Goal: Communication & Community: Answer question/provide support

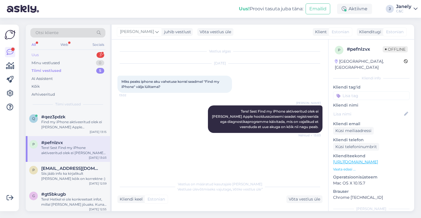
click at [78, 54] on div "Uus 3" at bounding box center [67, 55] width 75 height 8
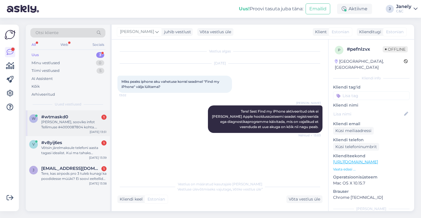
click at [87, 119] on div "#wtmaskd0 1" at bounding box center [73, 116] width 65 height 5
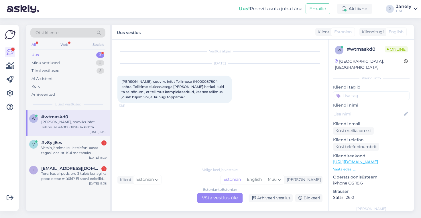
click at [182, 82] on span "[PERSON_NAME], sooviks infot Tellimuse #4000087804 kohta. Tellisime elukaaslase…" at bounding box center [172, 89] width 103 height 20
copy span "4000087804"
click at [90, 159] on div "v #v8yij6es 1 Võtsin järelmaksule telefoni aasta tagasi idealist. Kui ma tahaks…" at bounding box center [68, 149] width 84 height 26
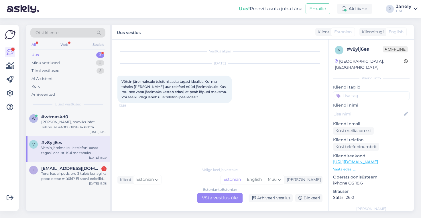
click at [204, 198] on div "Estonian to Estonian Võta vestlus üle" at bounding box center [219, 198] width 45 height 10
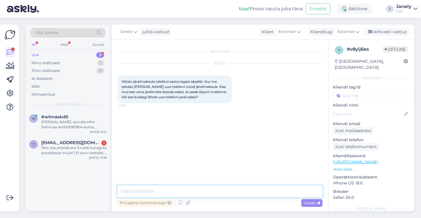
click at [161, 187] on textarea at bounding box center [219, 191] width 205 height 12
type textarea "Tere! Millise järelmaksuga on tegemist"
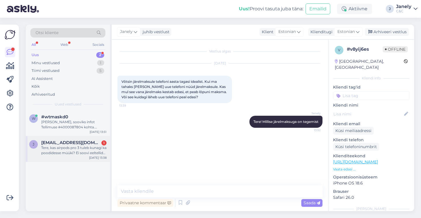
click at [83, 157] on div "j [EMAIL_ADDRESS][DOMAIN_NAME] 1 Tere, kas airpods pro 3 tuleb kunagi ka poodid…" at bounding box center [68, 149] width 84 height 26
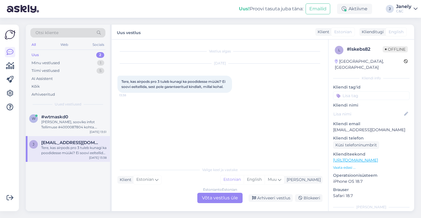
click at [204, 200] on div "Estonian to Estonian Võta vestlus üle" at bounding box center [219, 198] width 45 height 10
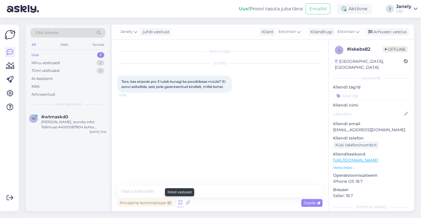
click at [180, 204] on icon at bounding box center [180, 202] width 7 height 9
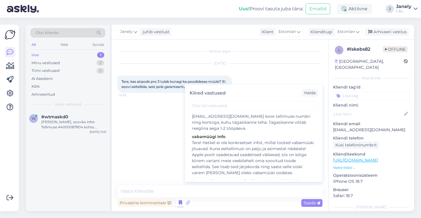
scroll to position [64, 0]
click at [245, 157] on div "Tere! Hetkel ei ole konkreetset infot, millal tooted vabamüüki jõuavad. Kuna ee…" at bounding box center [254, 156] width 124 height 36
type textarea "Tere! Hetkel ei ole konkreetset infot, millal tooted vabamüüki jõuavad. Kuna ee…"
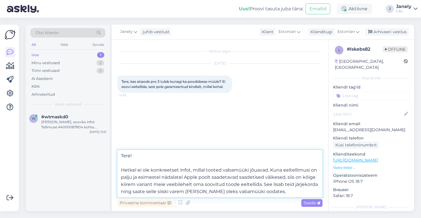
click at [270, 193] on textarea "Tere! Hetkel ei ole konkreetset infot, millal tooted vabamüüki jõuavad. Kuna ee…" at bounding box center [219, 174] width 205 height 48
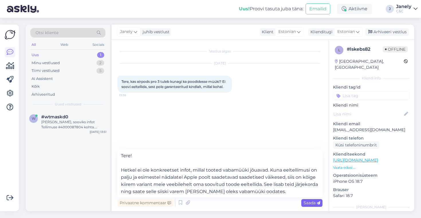
click at [308, 205] on div "Saada" at bounding box center [311, 203] width 21 height 8
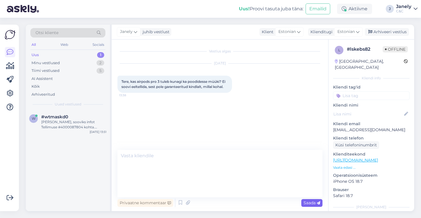
scroll to position [0, 0]
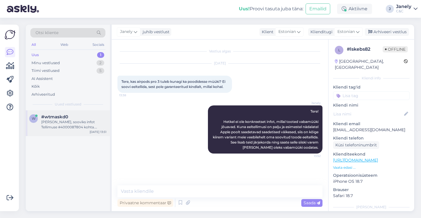
click at [74, 129] on div "[PERSON_NAME], sooviks infot Tellimuse #4000087804 kohta. Tellisime elukaaslase…" at bounding box center [73, 124] width 65 height 10
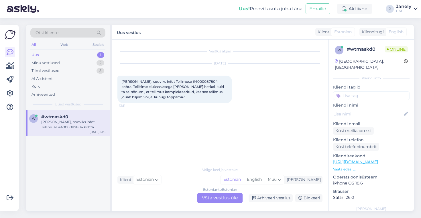
click at [219, 195] on div "Estonian to Estonian Võta vestlus üle" at bounding box center [219, 198] width 45 height 10
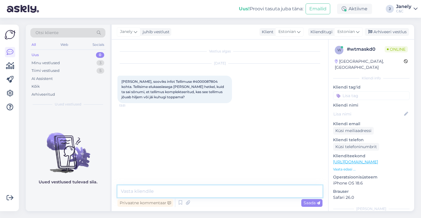
click at [210, 191] on textarea at bounding box center [219, 191] width 205 height 12
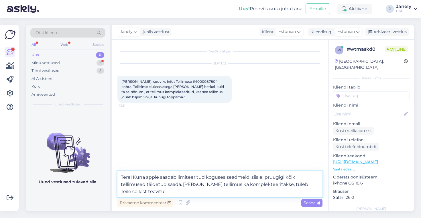
type textarea "Tere! Kuna apple saadab limiteeritud koguses seadmeid, siis ei pruugigi kõik te…"
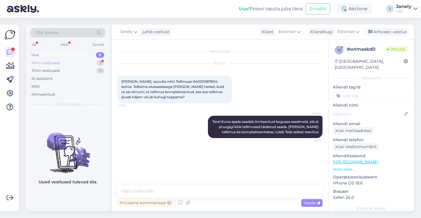
click at [63, 64] on div "Minu vestlused 3" at bounding box center [67, 63] width 75 height 8
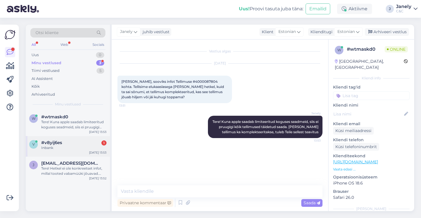
click at [89, 149] on div "Inbank" at bounding box center [73, 147] width 65 height 5
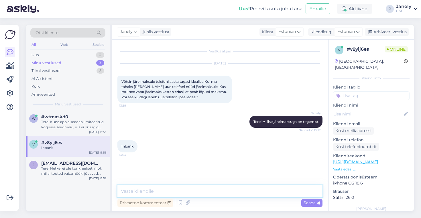
click at [135, 189] on textarea at bounding box center [219, 191] width 205 height 12
type textarea "V"
type textarea "M"
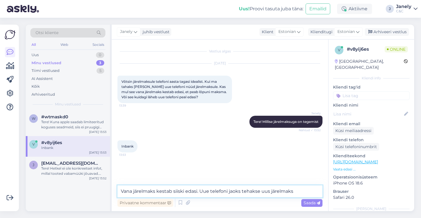
type textarea "Vana järelmaks kestab siiski edasi. Uue telefoni jaoks tehakse uus järelmaks."
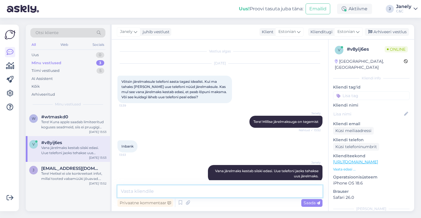
scroll to position [8, 0]
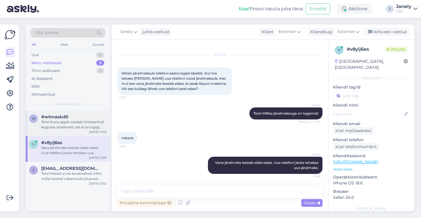
click at [61, 120] on div "Tere! Kuna apple saadab limiteeritud koguses seadmeid, siis ei pruugigi kõik te…" at bounding box center [73, 124] width 65 height 10
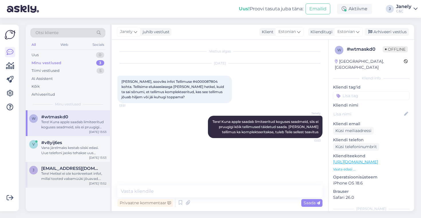
click at [76, 174] on div "Tere! Hetkel ei ole konkreetset infot, millal tooted vabamüüki jõuavad. Kuna ee…" at bounding box center [73, 176] width 65 height 10
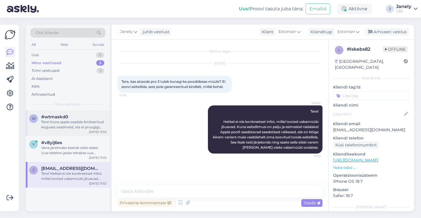
click at [71, 131] on div "w #wtmaskd0 Tere! Kuna apple saadab limiteeritud koguses seadmeid, siis ei pruu…" at bounding box center [68, 123] width 84 height 26
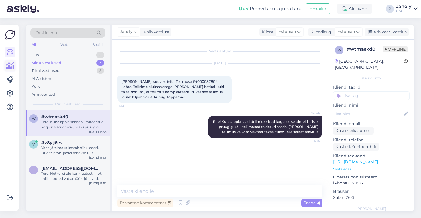
click at [11, 66] on icon at bounding box center [10, 65] width 8 height 7
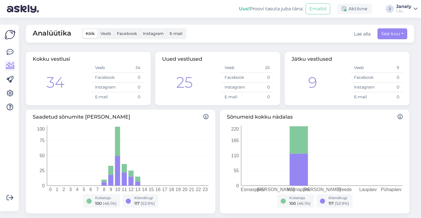
click at [10, 35] on img at bounding box center [10, 34] width 11 height 11
click at [10, 54] on icon at bounding box center [10, 52] width 7 height 7
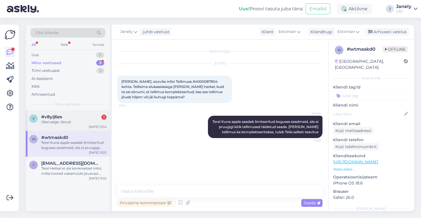
click at [93, 124] on div "Okei selge, tänud" at bounding box center [73, 121] width 65 height 5
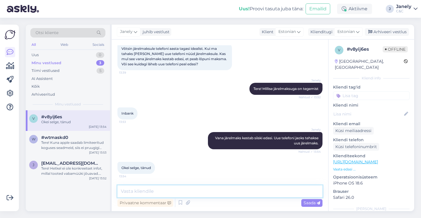
click at [183, 191] on textarea at bounding box center [219, 191] width 205 height 12
type textarea "a"
type textarea "Aga palun! Kõike head"
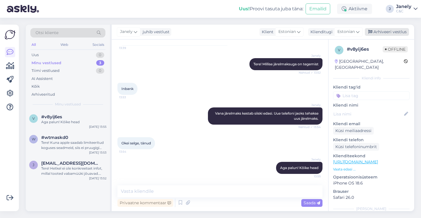
click at [378, 30] on div "Arhiveeri vestlus" at bounding box center [387, 32] width 44 height 8
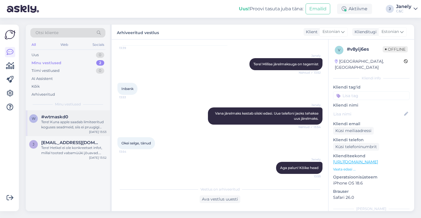
click at [83, 128] on div "Tere! Kuna apple saadab limiteeritud koguses seadmeid, siis ei pruugigi kõik te…" at bounding box center [73, 124] width 65 height 10
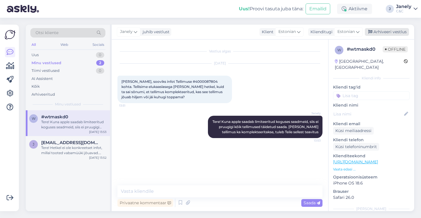
click at [393, 28] on div "Arhiveeri vestlus" at bounding box center [387, 32] width 44 height 8
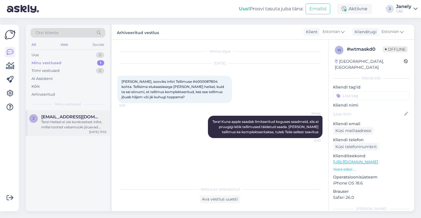
click at [87, 121] on div "Tere! Hetkel ei ole konkreetset infot, millal tooted vabamüüki jõuavad. Kuna ee…" at bounding box center [73, 124] width 65 height 10
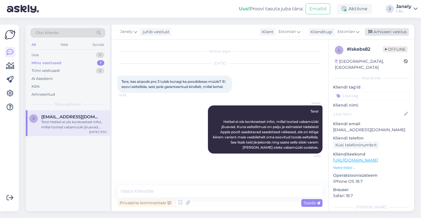
click at [402, 30] on div "Arhiveeri vestlus" at bounding box center [387, 32] width 44 height 8
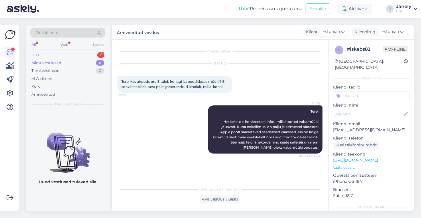
click at [59, 56] on div "Uus 1" at bounding box center [67, 55] width 75 height 8
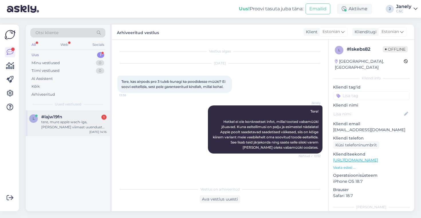
click at [85, 119] on div "#lajw19fn 1" at bounding box center [73, 116] width 65 height 5
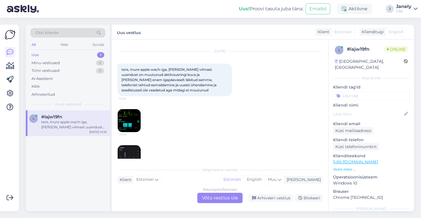
scroll to position [28, 0]
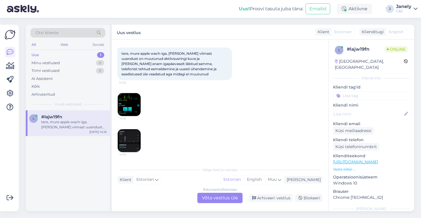
click at [126, 107] on img at bounding box center [129, 104] width 23 height 23
click at [133, 144] on img at bounding box center [129, 140] width 23 height 23
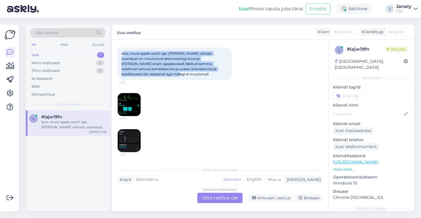
drag, startPoint x: 122, startPoint y: 54, endPoint x: 205, endPoint y: 87, distance: 89.0
click at [205, 87] on div "[DATE] tere, mure apple wach-iga, [PERSON_NAME] viimast uuendust on muutunud ak…" at bounding box center [219, 93] width 205 height 129
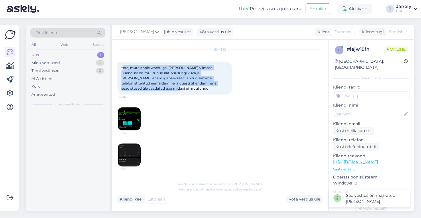
scroll to position [14, 0]
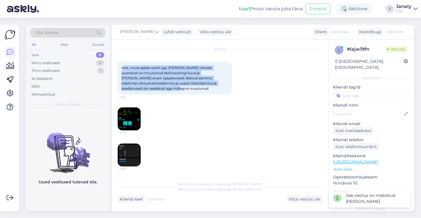
click at [83, 152] on img at bounding box center [68, 148] width 84 height 52
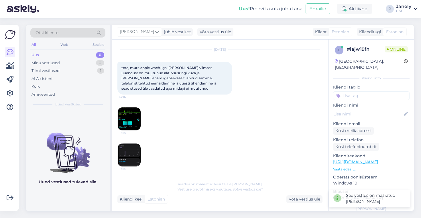
click at [170, 82] on span "tere, mure apple wach-iga, [PERSON_NAME] viimast uuendust on muutunud aktiivsus…" at bounding box center [169, 78] width 96 height 25
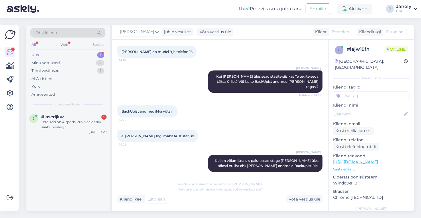
scroll to position [394, 0]
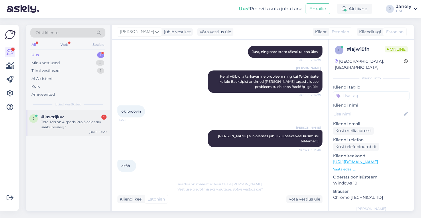
click at [88, 122] on div "Tere. Mis on Airpods Pro 3 eeldatav saabumisaeg?" at bounding box center [73, 124] width 65 height 10
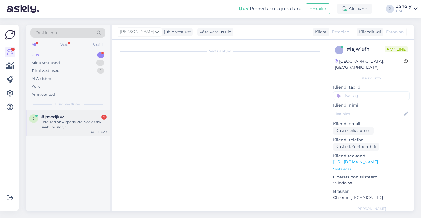
scroll to position [0, 0]
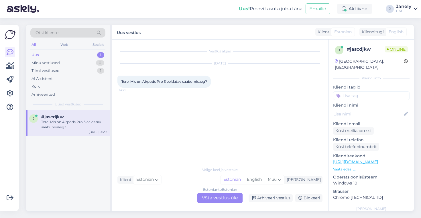
click at [211, 198] on div "Estonian to Estonian Võta vestlus üle" at bounding box center [219, 198] width 45 height 10
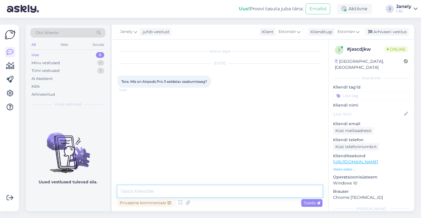
click at [187, 191] on textarea at bounding box center [219, 191] width 205 height 12
type textarea "Tere! Praeguseks tarneaeg on 2-4 nädalat"
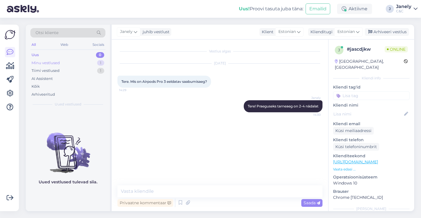
click at [78, 64] on div "Minu vestlused 1" at bounding box center [67, 63] width 75 height 8
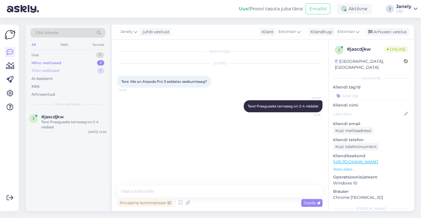
click at [72, 69] on div "Tiimi vestlused 1" at bounding box center [67, 71] width 75 height 8
click at [11, 67] on icon at bounding box center [10, 65] width 8 height 7
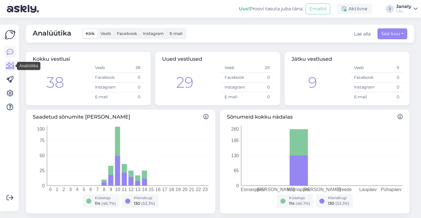
click at [10, 54] on icon at bounding box center [10, 52] width 7 height 7
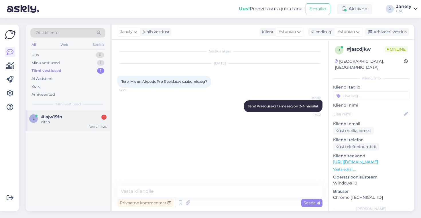
click at [64, 112] on div "l #lajw19fn 1 aitäh [DATE] 14:26" at bounding box center [68, 120] width 84 height 21
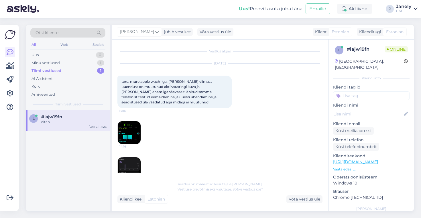
scroll to position [394, 0]
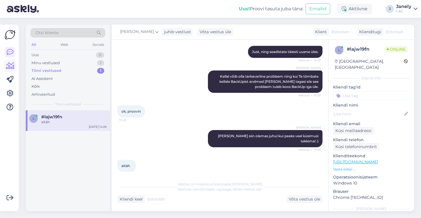
click at [7, 68] on icon at bounding box center [10, 65] width 8 height 7
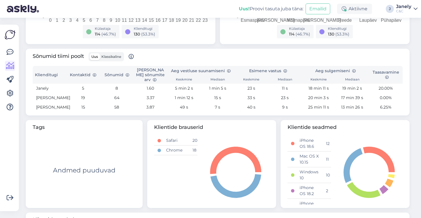
scroll to position [219, 0]
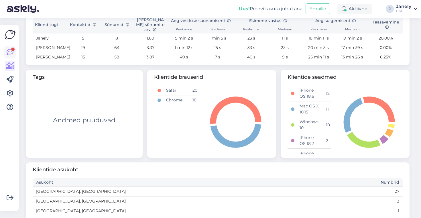
click at [9, 50] on icon at bounding box center [10, 52] width 7 height 7
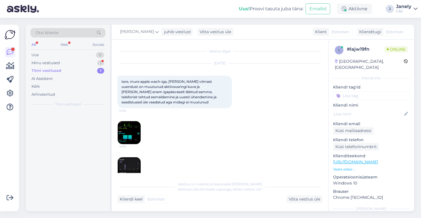
scroll to position [394, 0]
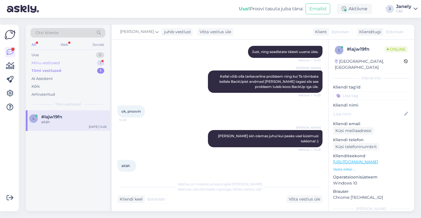
click at [81, 61] on div "Minu vestlused 1" at bounding box center [67, 63] width 75 height 8
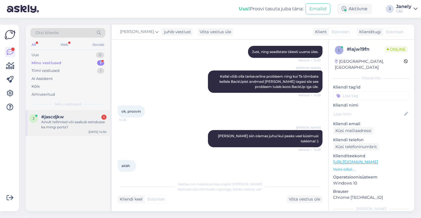
click at [75, 117] on div "#jascdjkw 1" at bounding box center [73, 116] width 65 height 5
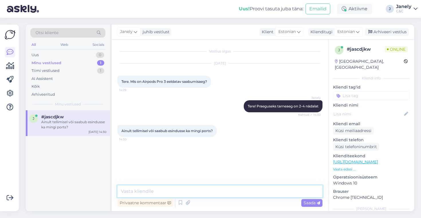
click at [147, 190] on textarea at bounding box center [219, 191] width 205 height 12
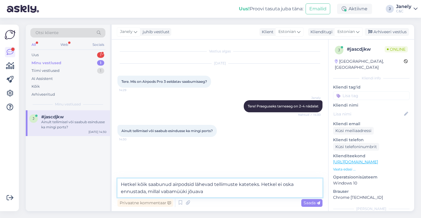
type textarea "Hetkel kõik saabunud airpodsid lähevad tellimuste kateteks. Hetkel ei oska ennu…"
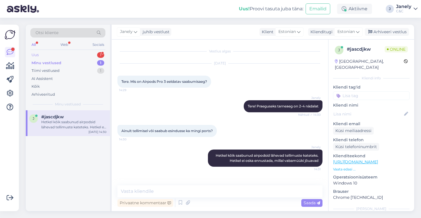
click at [51, 53] on div "Uus 1" at bounding box center [67, 55] width 75 height 8
click at [80, 124] on div "Millal on viimane aeg, millal see varuosa [PERSON_NAME] võib?" at bounding box center [73, 124] width 65 height 10
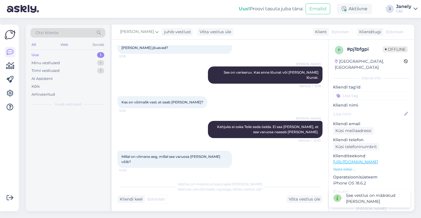
scroll to position [370, 0]
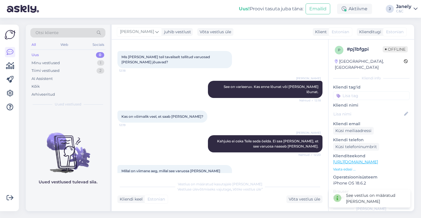
click at [90, 162] on img at bounding box center [68, 148] width 84 height 52
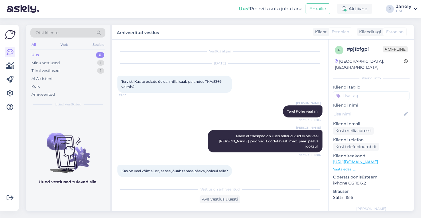
scroll to position [1, 0]
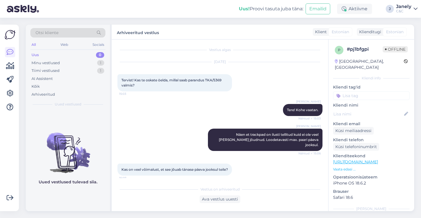
click at [222, 80] on span "Tervist! Kas te oskate öelda, millal saab parandus TKA/5369 valmis?" at bounding box center [171, 82] width 101 height 9
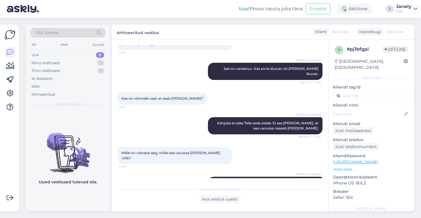
scroll to position [394, 0]
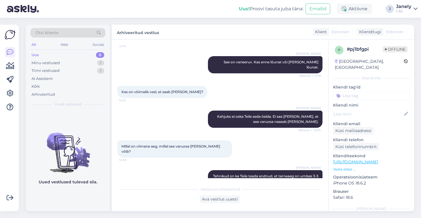
click at [57, 151] on img at bounding box center [68, 148] width 84 height 52
click at [68, 61] on div "Minu vestlused 1" at bounding box center [67, 63] width 75 height 8
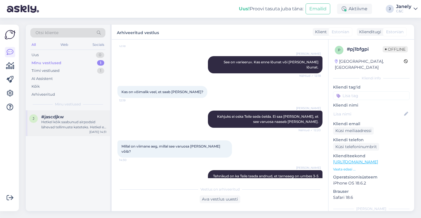
click at [84, 121] on div "Hetkel kõik saabunud airpodsid lähevad tellimuste kateteks. Hetkel ei oska ennu…" at bounding box center [73, 124] width 65 height 10
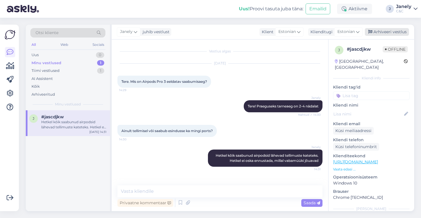
click at [390, 30] on div "Arhiveeri vestlus" at bounding box center [387, 32] width 44 height 8
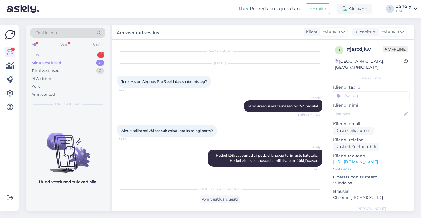
click at [85, 52] on div "Uus 1" at bounding box center [67, 55] width 75 height 8
click at [78, 75] on div "AI Assistent" at bounding box center [67, 79] width 75 height 8
click at [74, 71] on div "Tiimi vestlused 1" at bounding box center [67, 71] width 75 height 8
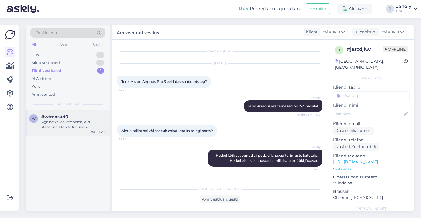
click at [74, 119] on div "#wtmaskd0" at bounding box center [73, 116] width 65 height 5
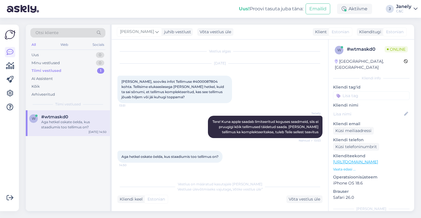
click at [77, 153] on div "w #wtmaskd0 Aga hetkel oskate öelda, kus staadiumis too tellimus on? [DATE] 14:…" at bounding box center [68, 160] width 84 height 101
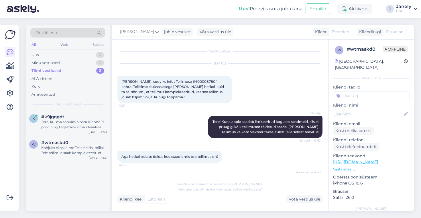
scroll to position [61, 0]
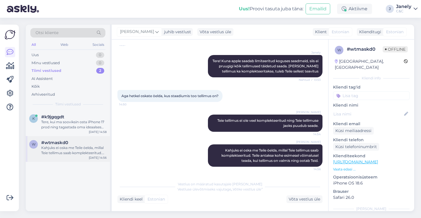
click at [89, 142] on div "#wtmaskd0" at bounding box center [73, 142] width 65 height 5
click at [90, 121] on div "Tere, kui ma sooviksin osta iPhone 17 prod ning tagastada oma ideaalses olekus …" at bounding box center [73, 124] width 65 height 10
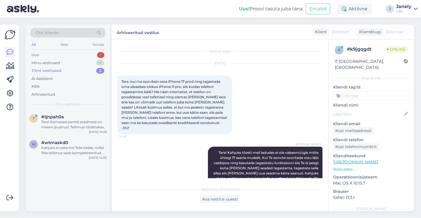
scroll to position [62, 0]
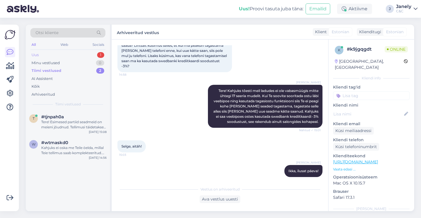
click at [84, 54] on div "Uus 1" at bounding box center [67, 55] width 75 height 8
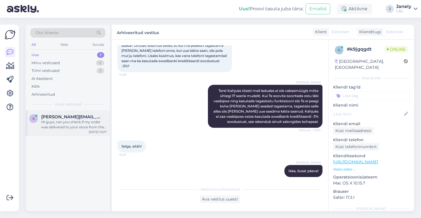
click at [83, 121] on div "Hi guys, can you check if my order was delivered to your store from the warehou…" at bounding box center [73, 124] width 65 height 10
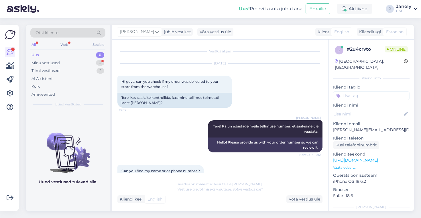
scroll to position [109, 0]
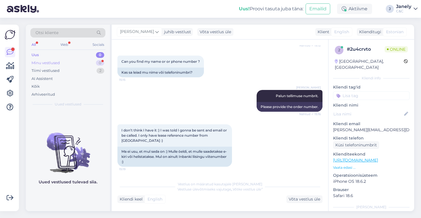
click at [81, 63] on div "Minu vestlused 0" at bounding box center [67, 63] width 75 height 8
click at [77, 74] on div "Tiimi vestlused 2" at bounding box center [67, 71] width 75 height 8
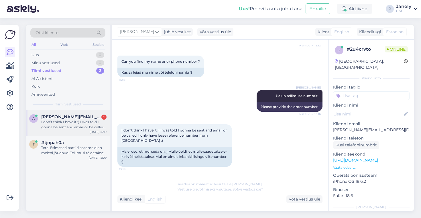
click at [85, 126] on div "I don’t think I have it :) I was told I gonna be sent and email or be called. I…" at bounding box center [73, 124] width 65 height 10
click at [82, 199] on div "a [PERSON_NAME][EMAIL_ADDRESS][DOMAIN_NAME] I don’t think I have it :) I was to…" at bounding box center [68, 160] width 84 height 101
click at [72, 54] on div "Uus 1" at bounding box center [67, 55] width 75 height 8
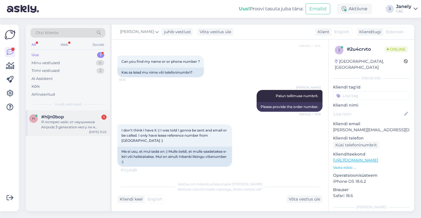
click at [74, 130] on div "h #hljn0bop 1 Я потерял кейс от наушников Airpods 3 generation могу ли я купить…" at bounding box center [68, 123] width 84 height 26
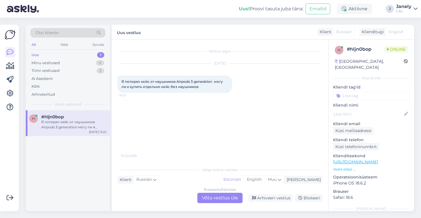
click at [201, 193] on div "Russian to Estonian Võta vestlus üle" at bounding box center [219, 198] width 45 height 10
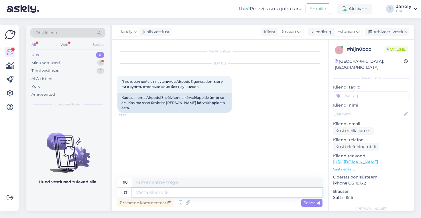
click at [150, 191] on textarea at bounding box center [227, 193] width 190 height 10
type textarea "H"
type textarea "Tere!"
type textarea "Привет!"
type textarea "Tere! Saab os"
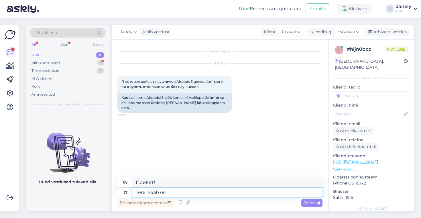
type textarea "Привет! Ты можешь"
type textarea "Tere! Saab osta t"
type textarea "Здравствуйте! Вы можете купить"
type textarea "Tere! Saab osta tõesti."
type textarea "Привет! Ты действительно можешь это купить."
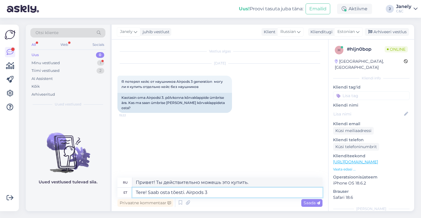
type textarea "Tere! Saab osta tõesti. Airpods 3"
type textarea "Привет! Действительно можно купить. Airpods 3."
type textarea "Tere! Saab osta tõesti. Airpods 3 laadimiskarbi"
type textarea "Привет! Действительно можно купить. Зарядный бокс для Airpods 3."
type textarea "Tere! Saab osta tõesti. Airpods 3 laadimiskarbi hind on"
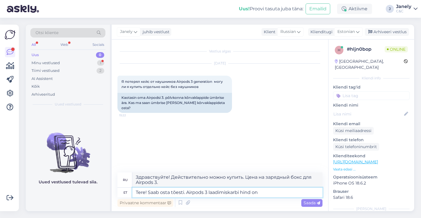
type textarea "Здравствуйте! Вы действительно можете его купить. Цена зарядного бокса для Airp…"
type textarea "Tere! Saab osta tõesti. Airpods 3 laadimiskarbi hind on 103€"
type textarea "Привет! Реально можно купить. Цена зарядного чехла для Airpods 3 — 103 евро."
type textarea "Tere! Saab osta tõesti. Airpods 3 laadimiskarbi hind on 103€"
click at [311, 203] on span "Saada" at bounding box center [311, 202] width 17 height 5
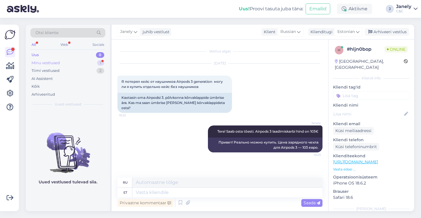
click at [78, 61] on div "Minu vestlused 1" at bounding box center [67, 63] width 75 height 8
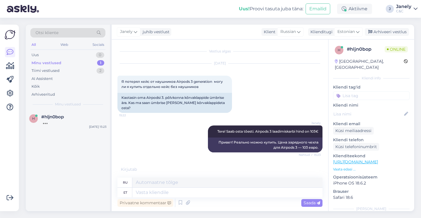
click at [58, 141] on div "h #hljn0bop [DATE] 15:23" at bounding box center [68, 160] width 84 height 101
click at [181, 17] on div "Uus! Proovi tasuta [PERSON_NAME]: Emailid Aktiivne J Janely C&C" at bounding box center [210, 9] width 421 height 18
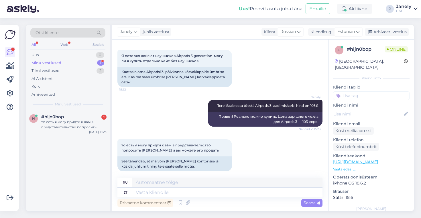
scroll to position [60, 0]
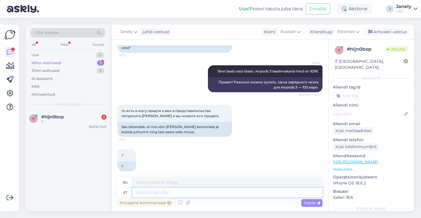
click at [160, 194] on textarea at bounding box center [227, 193] width 190 height 10
type textarea "Peate e"
type textarea "Вы должны"
type textarea "Peate esindusse k"
type textarea "Вам необходимо обратиться в автосалон."
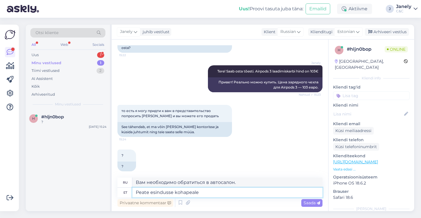
type textarea "Peate esindusse kohapeale m"
type textarea "Вам необходимо посетить офис на месте."
type textarea "Peate esindusse kohapeale minema,"
type textarea "Вам необходимо приехать в офис на месте,"
type textarea "Peate esindusse kohapeale minema, kus o"
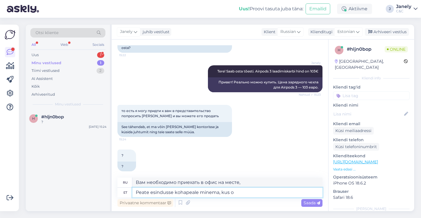
type textarea "Вам необходимо пойти в офис на месте, где"
type textarea "Peate esindusse kohapeale minema, kus on h"
type textarea "Вам необходимо обратиться в дилерский центр на месте, где есть"
type textarea "Peate esindusse kohapeale minema, kus on [PERSON_NAME]"
type textarea "Вам необходимо обратиться в офис на месте, где также есть"
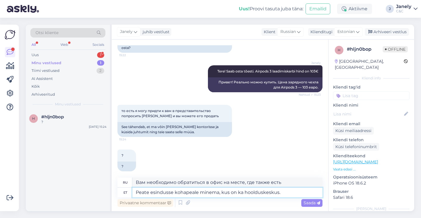
type textarea "Peate esindusse kohapeale minema, kus on ka hoolduskeskus."
type textarea "Вам необходимо обратиться в дилерский центр на месте, где также имеется сервисн…"
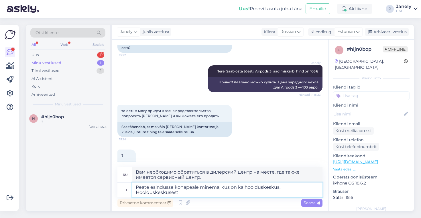
type textarea "Peate esindusse kohapeale minema, kus on ka hoolduskeskus. Hoolduskeskusest s"
type textarea "Вам необходимо обратиться в дилерский центр на месте, где также есть сервисный …"
type textarea "Peate esindusse kohapeale minema, kus on ka hoolduskeskus. Hoolduskeskusest saa…"
type textarea "Вам нужно обратиться в дилерский центр на месте, где также есть сервисный центр…"
type textarea "Peate esindusse kohapeale minema, kus on ka hoolduskeskus. Hoolduskeskusest saa…"
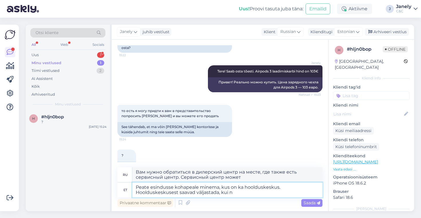
type textarea "Вам нужно обратиться в дилерский центр на месте, где также есть сервисный центр…"
type textarea "Peate esindusse kohapeale minema, kus on ka hoolduskeskus. Hoolduskeskusest saa…"
type textarea "Вам необходимо обратиться в дилерский центр на месте, где также есть сервисный …"
type textarea "Peate esindusse kohapeale minema, kus on ka hoolduskeskus. Hoolduskeskusest saa…"
type textarea "Вам нужно обратиться в дилерский центр на месте, где также есть сервисный центр…"
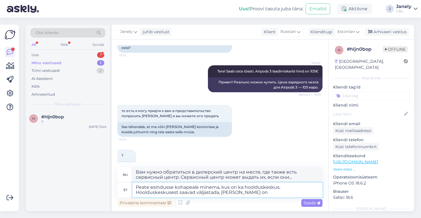
type textarea "Peate esindusse kohapeale minema, kus on ka hoolduskeskus. Hoolduskeskusest saa…"
type textarea "Вам необходимо обратиться в дилерский центр на месте, где также есть сервисный …"
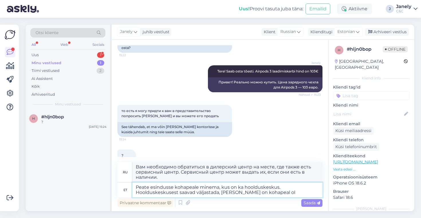
type textarea "Peate esindusse kohapeale minema, kus on ka hoolduskeskus. Hoolduskeskusest saa…"
type textarea "Вам необходимо обратиться в дилерский центр на территории [GEOGRAPHIC_DATA], гд…"
type textarea "Peate esindusse kohapeale minema, kus on ka hoolduskeskus. Hoolduskeskusest saa…"
type textarea "Вам необходимо обратиться в дилерский центр на месте, где также есть сервисный …"
type textarea "Peate esindusse kohapeale minema, kus on ka hoolduskeskus. Hoolduskeskusest saa…"
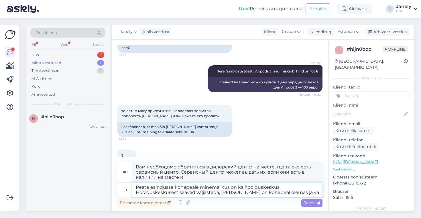
type textarea "Вам необходимо обратиться в дилерский центр на месте, где также есть сервисный …"
type textarea "Peate esindusse kohapeale minema, kus on ka hoolduskeskus. Hoolduskeskusest saa…"
type textarea "Вам необходимо обратиться в дилерский центр на месте, где также есть сервисный …"
type textarea "Peate esindusse kohapeale minema, kus on ka hoolduskeskus. Hoolduskeskusest saa…"
type textarea "Вам необходимо обратиться в дилерский центр на месте, где также есть сервисный …"
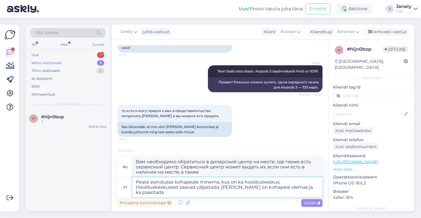
type textarea "Peate esindusse kohapeale minema, kus on ka hoolduskeskus. Hoolduskeskusest saa…"
type textarea "Вам необходимо обратиться в дилерский центр на месте, где также есть сервисный …"
type textarea "Peate esindusse kohapeale minema, kus on ka hoolduskeskus. Hoolduskeskusest saa…"
type textarea "Вам необходимо обратиться в дилерский центр на месте, где также есть сервисный …"
type textarea "Peate esindusse kohapeale minema, kus on ka hoolduskeskus. Hoolduskeskusest saa…"
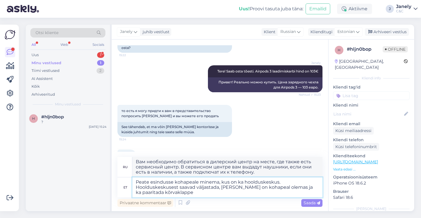
type textarea "Вам необходимо обратиться в дилерский центр на месте, где также есть сервисный …"
type textarea "Peate esindusse kohapeale minema, kus on ka hoolduskeskus. Hoolduskeskusest saa…"
type textarea "Вам необходимо обратиться в дилерский центр на месте, где также есть сервисный …"
type textarea "Peate esindusse kohapeale minema, kus on ka hoolduskeskus. Hoolduskeskusest saa…"
type textarea "Вам нужно будет обратиться в дилерский центр на месте, где также есть сервисный…"
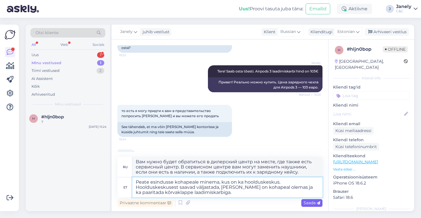
type textarea "Peate esindusse kohapeale minema, kus on ka hoolduskeskus. Hoolduskeskusest saa…"
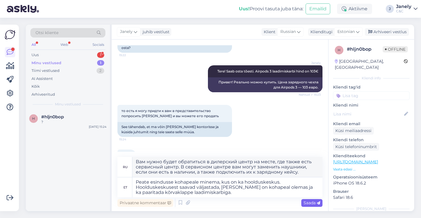
click at [311, 201] on span "Saada" at bounding box center [311, 202] width 17 height 5
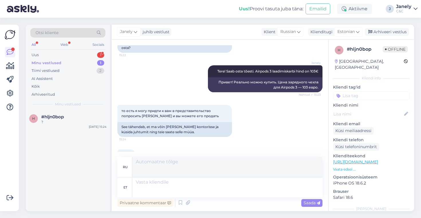
scroll to position [125, 0]
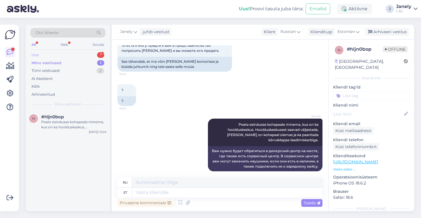
click at [80, 55] on div "Uus 1" at bounding box center [67, 55] width 75 height 8
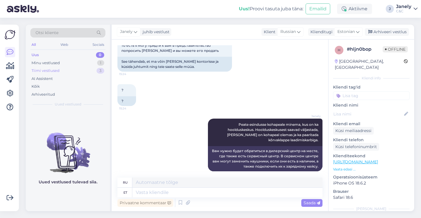
click at [82, 72] on div "Tiimi vestlused 3" at bounding box center [67, 71] width 75 height 8
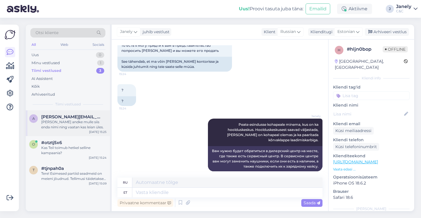
click at [84, 129] on div "[PERSON_NAME] andke mulle siis enda nimi ning vaatan kas leian üles." at bounding box center [73, 124] width 65 height 10
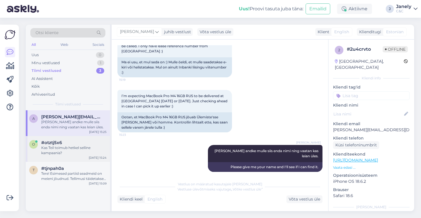
click at [94, 154] on div "Kas Teil toimub hetkel selline kampaania?" at bounding box center [73, 150] width 65 height 10
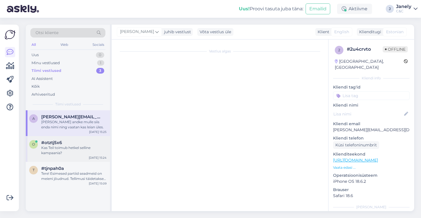
scroll to position [0, 0]
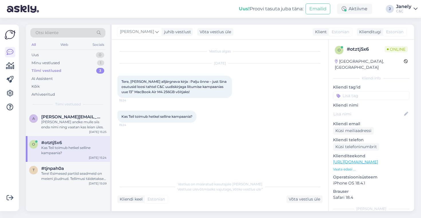
click at [80, 193] on div "a [PERSON_NAME][EMAIL_ADDRESS][DOMAIN_NAME] [PERSON_NAME] andke mulle siis enda…" at bounding box center [68, 160] width 84 height 101
click at [84, 67] on div "Tiimi vestlused 3" at bounding box center [67, 71] width 75 height 8
click at [76, 64] on div "Minu vestlused 1" at bounding box center [67, 63] width 75 height 8
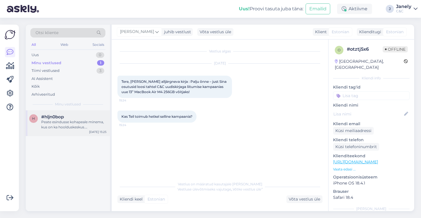
click at [83, 110] on div "h #hljn0bop Peate esindusse kohapeale minema, kus on ka hoolduskeskus. Hooldusk…" at bounding box center [68, 123] width 84 height 26
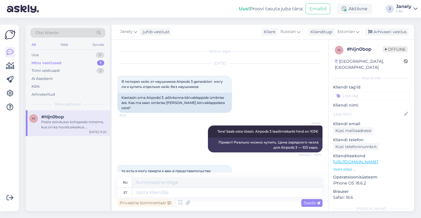
scroll to position [125, 0]
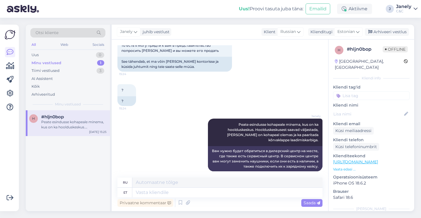
click at [77, 169] on div "h #hljn0bop Peate esindusse kohapeale minema, kus on ka hoolduskeskus. Hooldusk…" at bounding box center [68, 160] width 84 height 101
click at [168, 194] on textarea at bounding box center [227, 193] width 190 height 10
type textarea "K"
type textarea "[PERSON_NAME]"
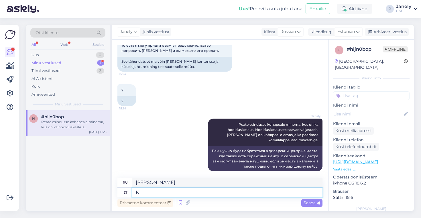
type textarea "K"
click at [177, 193] on textarea "K" at bounding box center [227, 193] width 190 height 10
type textarea "Aga"
type textarea "Но"
type textarea "Aga on o"
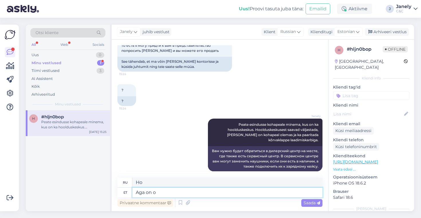
type textarea "Но есть"
type textarea "Aga on olemas siis m"
type textarea "Но есть еще тогда"
type textarea "Aga on olemas siis magsafe va"
type textarea "Но существует ли MagSafe?"
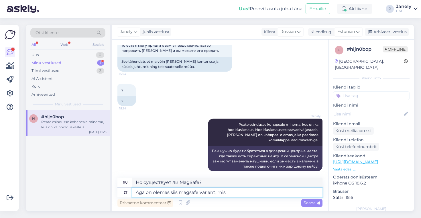
type textarea "Aga on olemas siis magsafe variant, mis o"
type textarea "Но есть ли вариант MagSafe, который"
type textarea "Aga on olemas siis magsafe variant, mis on"
type textarea "Но есть ли вариант MagSafe, который"
type textarea "Aga on olemas siis magsafe variant, mis on Tart"
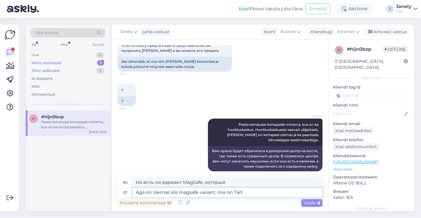
type textarea "Но есть ли безопасный вариант, например Tart?"
type textarea "Aga on olemas siis magsafe variant, mis on [GEOGRAPHIC_DATA]"
type textarea "Но есть вариант MagSafe, который находится в [GEOGRAPHIC_DATA]."
type textarea "Aga on olemas siis magsafe variant, mis on Tartu Mnt"
type textarea "Но есть вариант Magsafe — Tartu Mnt."
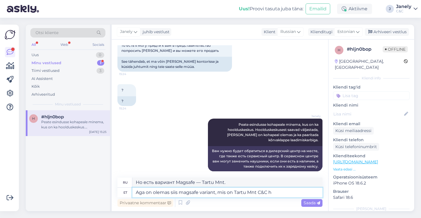
type textarea "Aga on olemas siis magsafe variant, mis on Tartu Mnt C&C ho"
type textarea "Но есть вариант Magsafe, это Tartu Mnt C&C."
type textarea "Aga on olemas siis magsafe variant, mis on Tartu Mnt C&C hoolduses"
type textarea "Однако существует опция MagSafe, которая поддерживается Tartu Mnt C&C."
type textarea "Aga on olemas siis magsafe variant, mis on Tartu Mnt C&C hoolduses"
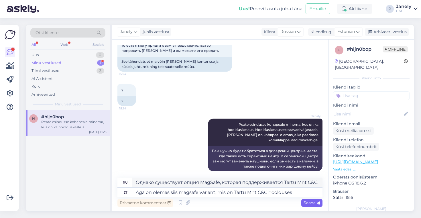
click at [307, 204] on span "Saada" at bounding box center [311, 202] width 17 height 5
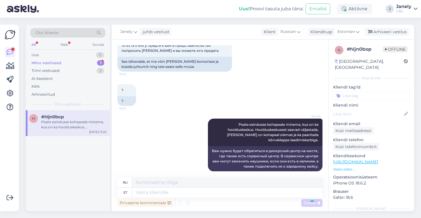
scroll to position [170, 0]
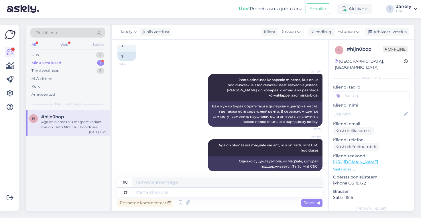
click at [60, 59] on div "Minu vestlused 1" at bounding box center [67, 63] width 75 height 8
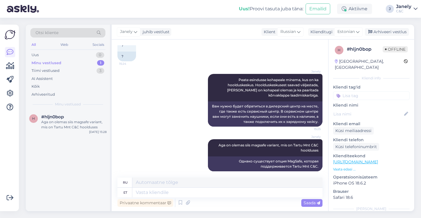
click at [60, 64] on div "Minu vestlused" at bounding box center [46, 63] width 30 height 6
click at [177, 192] on textarea at bounding box center [227, 193] width 190 height 10
type textarea "kui"
type textarea "если"
type textarea "kui on"
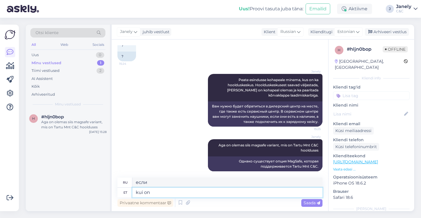
type textarea "если есть"
type textarea "kui on lightning j"
type textarea "когда есть молния"
type textarea "kui on lightning juhtmega l"
type textarea "если у него есть кабель Lightning"
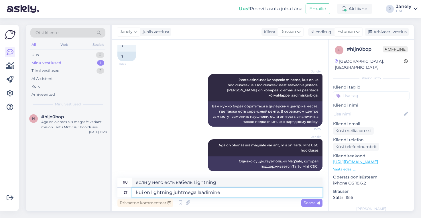
type textarea "kui on lightning juhtmega laadimine"
type textarea "если есть кабель Lightning для зарядки"
click at [231, 192] on textarea "kui on lightning juhtmega laadimine" at bounding box center [227, 193] width 190 height 10
type textarea "kui on lightning juhtmega laadimine siis on"
type textarea "если он заряжается с помощью кабеля Lightning, то"
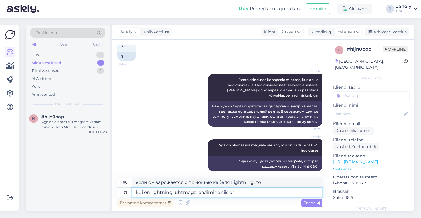
type textarea "kui on lightning juhtmega laadimine siis on"
type textarea "если есть кабель Lightning для зарядки, то да"
type textarea "kui on lightning juhtmega laadimine siis on Ülemiste C"
type textarea "Если есть зарядка через кабель Lightning, то это Юлемисте"
type textarea "kui on lightning juhtmega laadimine siis on Ülemiste C&C k"
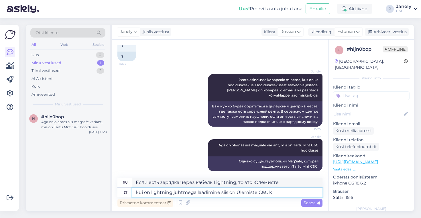
type textarea "Если есть зарядка через кабель Lightning, то это Ülemiste C&C"
type textarea "kui on lightning juhtmega laadimine siis on Ülemiste C&C"
click at [306, 201] on span "Saada" at bounding box center [311, 202] width 17 height 5
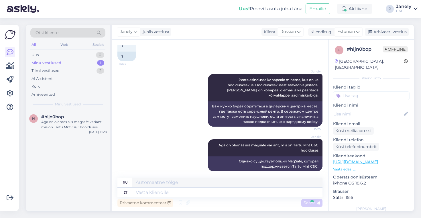
scroll to position [210, 0]
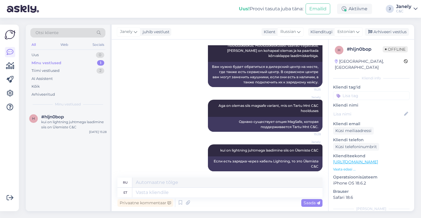
click at [140, 14] on div "Uus! Proovi tasuta [PERSON_NAME]: Emailid Aktiivne J Janely C&C" at bounding box center [210, 9] width 421 height 18
click at [62, 60] on div "Minu vestlused 1" at bounding box center [67, 63] width 75 height 8
click at [86, 74] on div "Tiimi vestlused 2" at bounding box center [67, 71] width 75 height 8
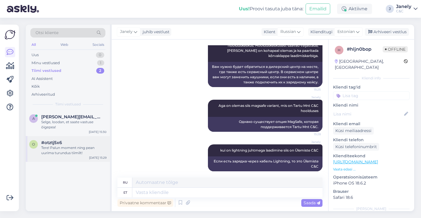
click at [80, 136] on div "o #otztj5x6 Tere! Palun moment ning pean uurima turundus tiimilt! [DATE] 15:29" at bounding box center [68, 149] width 84 height 26
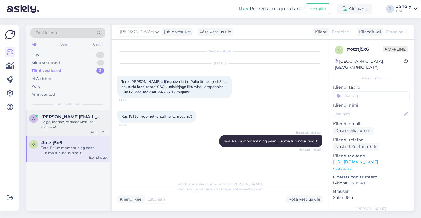
click at [82, 120] on div "Selge, loodan, et saate vastuse õigepea!" at bounding box center [73, 124] width 65 height 10
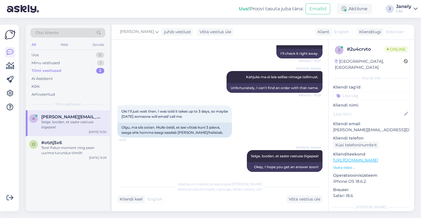
scroll to position [415, 0]
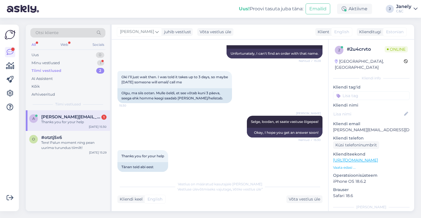
click at [80, 186] on div "a [PERSON_NAME][EMAIL_ADDRESS][DOMAIN_NAME] 1 Thanks you for your help [DATE] 1…" at bounding box center [68, 160] width 84 height 101
click at [88, 144] on div "Tere! Palun moment ning pean uurima turundus tiimilt!" at bounding box center [73, 145] width 65 height 10
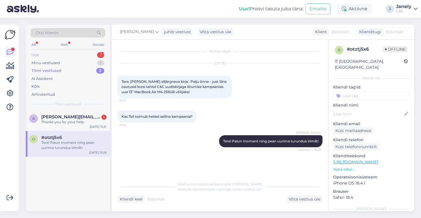
click at [94, 54] on div "Uus 1" at bounding box center [67, 55] width 75 height 8
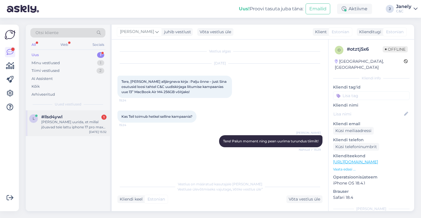
click at [91, 131] on div "l #llsd4ywl 1 Sooviksin uurida, et millal jõuavad teie lattu iphone 17 pro max …" at bounding box center [68, 123] width 84 height 26
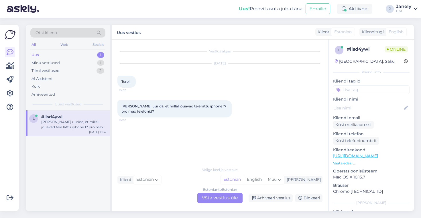
click at [207, 199] on div "Estonian to Estonian Võta vestlus üle" at bounding box center [219, 198] width 45 height 10
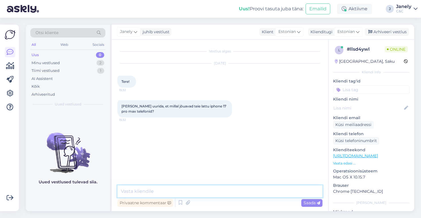
click at [196, 195] on textarea at bounding box center [219, 191] width 205 height 12
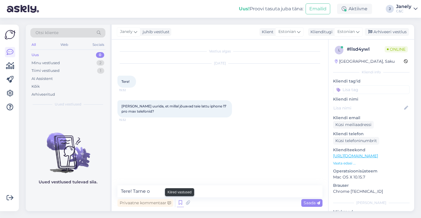
click at [183, 204] on icon at bounding box center [180, 202] width 7 height 9
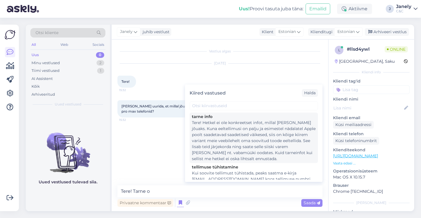
click at [235, 152] on div "Tere! Hetkel ei ole konkreetset infot, millal [PERSON_NAME] jõuaks. Kuna eeltel…" at bounding box center [254, 141] width 124 height 42
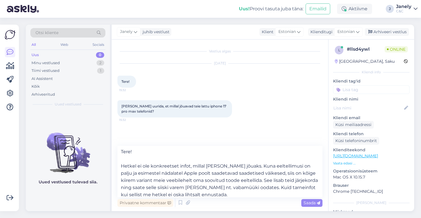
scroll to position [3, 0]
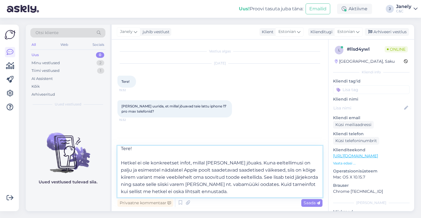
click at [221, 192] on textarea "Tere! Hetkel ei ole konkreetset infot, millal [PERSON_NAME] jõuaks. Kuna eeltel…" at bounding box center [219, 172] width 205 height 52
type textarea "Tere! Hetkel ei ole konkreetset infot, millal [PERSON_NAME] jõuaks. Kuna eeltel…"
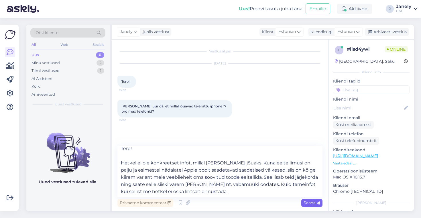
click at [319, 204] on icon at bounding box center [318, 202] width 3 height 3
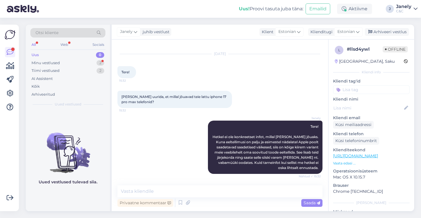
scroll to position [34, 0]
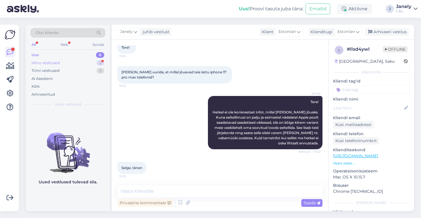
click at [72, 62] on div "Minu vestlused 2" at bounding box center [67, 63] width 75 height 8
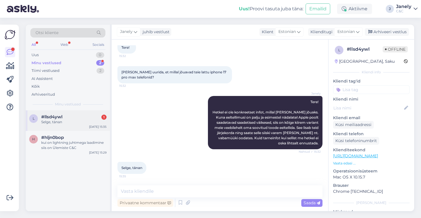
click at [88, 114] on div "l #llsd4ywl 1 Selge, tänan [DATE] 15:35" at bounding box center [68, 120] width 84 height 21
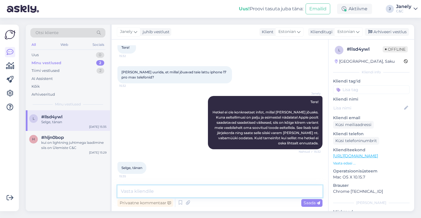
click at [171, 189] on textarea at bounding box center [219, 191] width 205 height 12
type textarea "Palun! Kõike head"
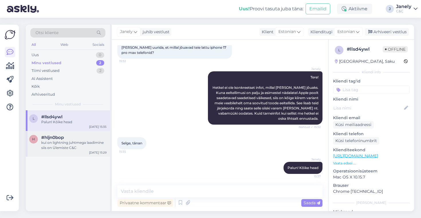
click at [72, 143] on div "kui on lightning juhtmega laadimine siis on Ülemiste C&C" at bounding box center [73, 145] width 65 height 10
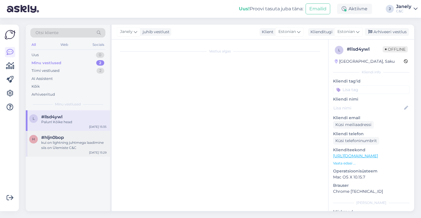
scroll to position [210, 0]
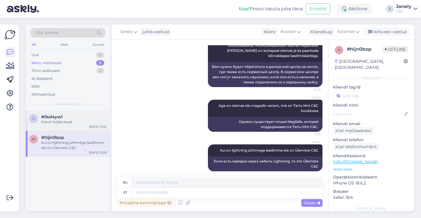
click at [81, 124] on div "Palun! Kõike head" at bounding box center [73, 121] width 65 height 5
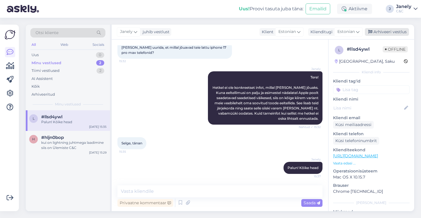
click at [388, 32] on div "Arhiveeri vestlus" at bounding box center [387, 32] width 44 height 8
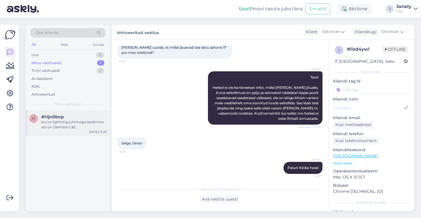
click at [71, 132] on div "h #hljn0bop kui on lightning juhtmega laadimine siis on Ülemiste C&C [DATE] 15:…" at bounding box center [68, 123] width 84 height 26
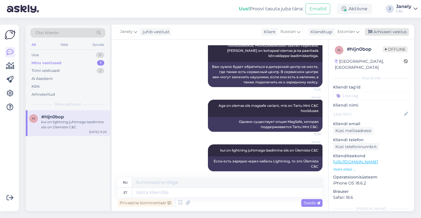
click at [391, 31] on div "Arhiveeri vestlus" at bounding box center [387, 32] width 44 height 8
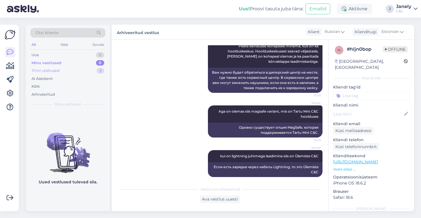
click at [56, 72] on div "Tiimi vestlused" at bounding box center [45, 71] width 28 height 6
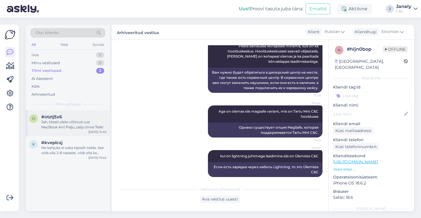
click at [85, 119] on div "Jah, tõesti olete võtinud uue MacBook Airi! Palju, palju õnne Teile!" at bounding box center [73, 124] width 65 height 10
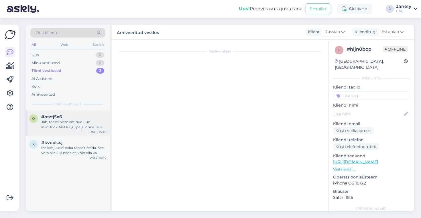
scroll to position [10, 0]
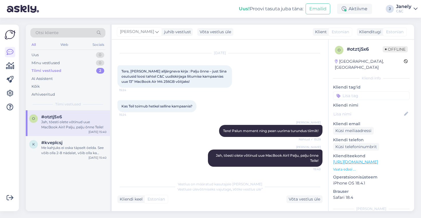
click at [222, 2] on div "Uus! Proovi tasuta [PERSON_NAME]: Emailid Aktiivne J Janely C&C" at bounding box center [210, 9] width 421 height 18
click at [84, 53] on div "Uus 1" at bounding box center [67, 55] width 75 height 8
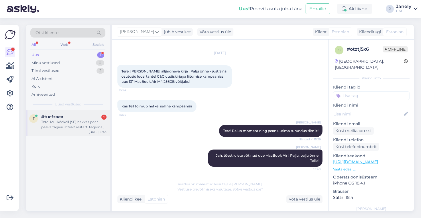
click at [96, 132] on div "[DATE] 15:43" at bounding box center [98, 132] width 18 height 4
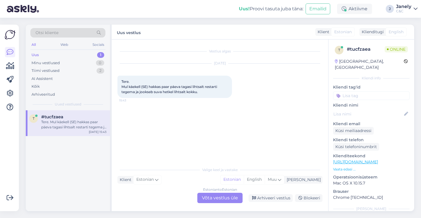
click at [99, 182] on div "t #tucfzaea Tere. Mul käekell (SE) hakkas paar päeva tagasi lihtsalt restarti t…" at bounding box center [68, 160] width 84 height 101
click at [227, 200] on div "Estonian to Estonian Võta vestlus üle" at bounding box center [219, 198] width 45 height 10
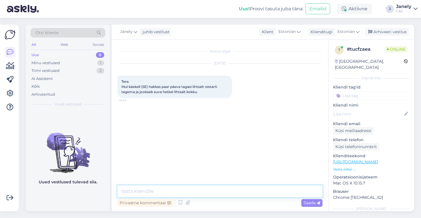
click at [147, 188] on textarea at bounding box center [219, 191] width 205 height 12
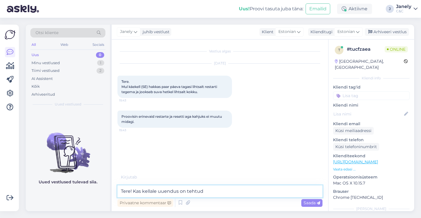
type textarea "Tere! Kas kellale uuendus on tehtud?"
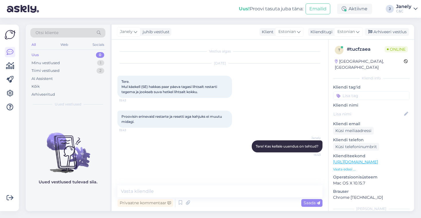
click at [23, 157] on div "Otsi kliente All Web Socials Uus 0 Minu vestlused 1 Tiimi vestlused 2 AI Assist…" at bounding box center [221, 118] width 398 height 200
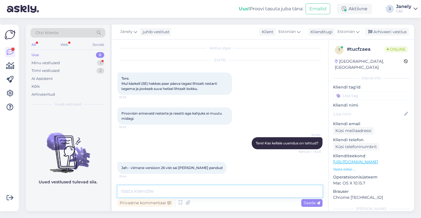
click at [149, 189] on textarea at bounding box center [219, 191] width 205 height 12
type textarea "[PERSON_NAME] sellest olenemata teeb ikka restarte?"
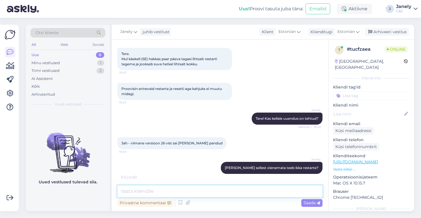
click at [170, 190] on textarea at bounding box center [219, 191] width 205 height 12
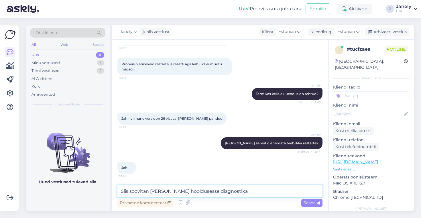
scroll to position [77, 0]
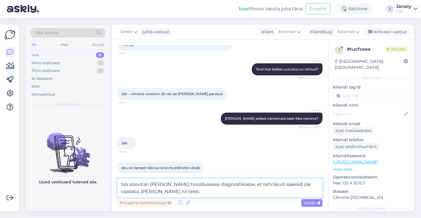
type textarea "Siis soovitan [PERSON_NAME] hooldusesse diagnostikasse, et tehnikud saaksid üle…"
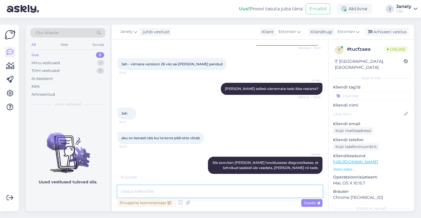
scroll to position [113, 0]
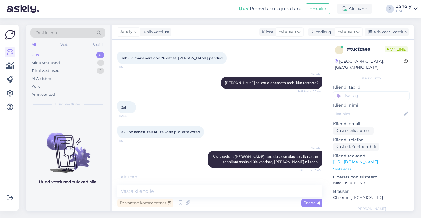
click at [81, 192] on div "Uued vestlused tulevad siia." at bounding box center [68, 160] width 84 height 101
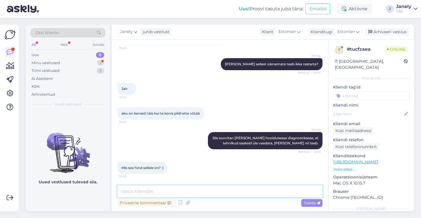
click at [155, 190] on textarea at bounding box center [219, 191] width 205 height 12
type textarea "19€ on diagnostika"
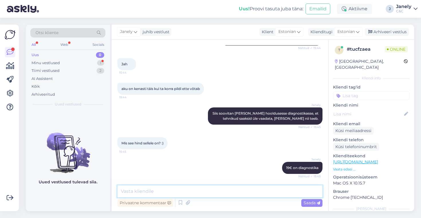
scroll to position [181, 0]
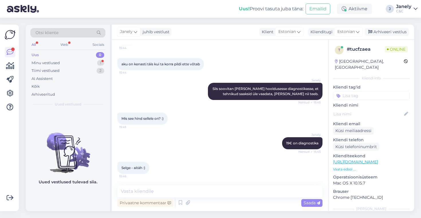
click at [71, 171] on img at bounding box center [68, 148] width 84 height 52
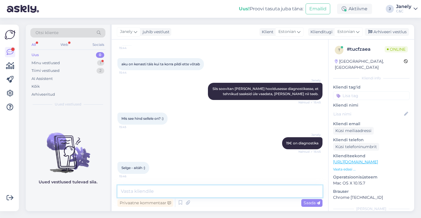
click at [148, 190] on textarea at bounding box center [219, 191] width 205 height 12
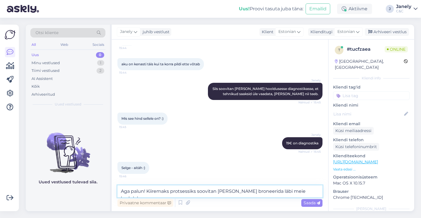
type textarea "Aga palun! Kiiremaks protsessiks soovitan [PERSON_NAME] broneerida läbi meie ko…"
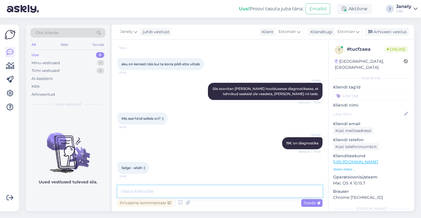
scroll to position [210, 0]
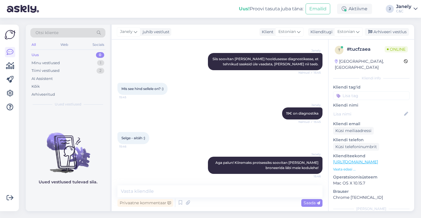
click at [68, 183] on p "Uued vestlused tulevad siia." at bounding box center [68, 182] width 59 height 6
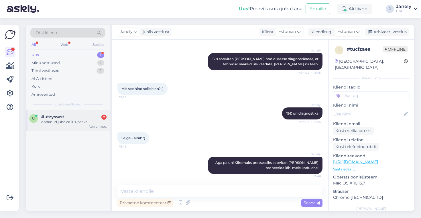
click at [64, 118] on div "#utzyswst 2" at bounding box center [73, 116] width 65 height 5
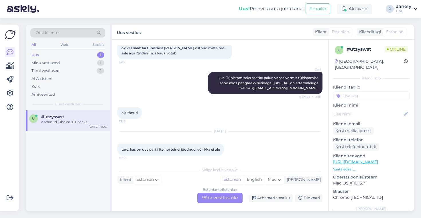
scroll to position [219, 0]
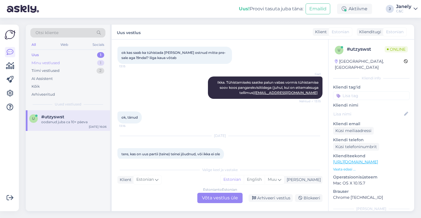
click at [79, 61] on div "Minu vestlused 1" at bounding box center [67, 63] width 75 height 8
click at [84, 125] on div "Aga palun! Kiiremaks protsessiks soovitan [PERSON_NAME] broneerida läbi meie ko…" at bounding box center [73, 124] width 65 height 10
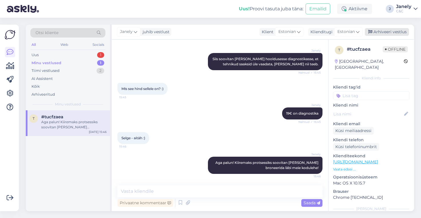
click at [390, 32] on div "Arhiveeri vestlus" at bounding box center [387, 32] width 44 height 8
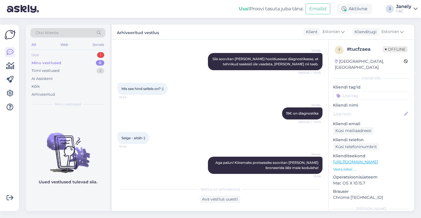
click at [79, 52] on div "Uus 1" at bounding box center [67, 55] width 75 height 8
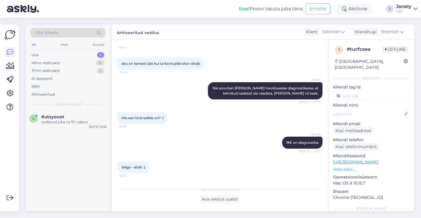
scroll to position [96, 0]
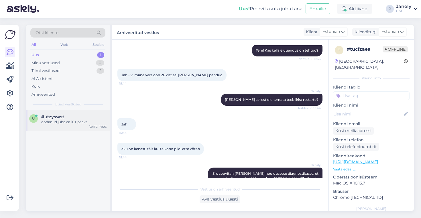
click at [66, 127] on div "u #utzyswst oodanud juba ca 10+ päeva [DATE] 16:06" at bounding box center [68, 120] width 84 height 21
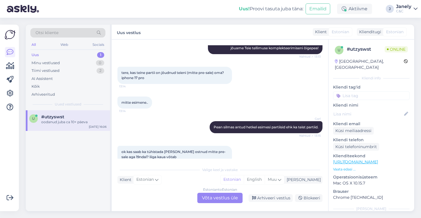
scroll to position [251, 0]
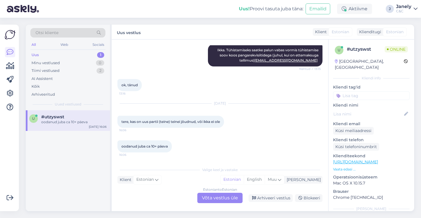
click at [227, 199] on div "Estonian to Estonian Võta vestlus üle" at bounding box center [219, 198] width 45 height 10
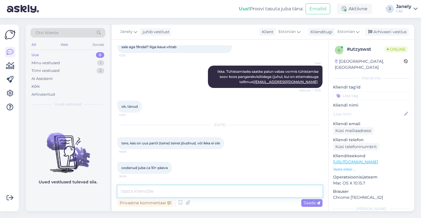
click at [200, 191] on textarea at bounding box center [219, 191] width 205 height 12
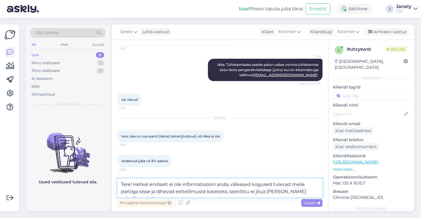
scroll to position [244, 0]
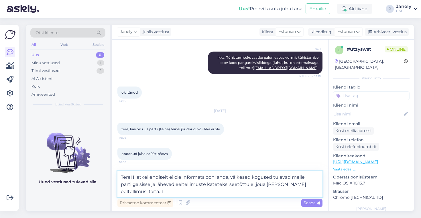
type textarea "Tere! Hetkel endiselt ei ole informatsiooni anda, väikesed kogused tulevad meil…"
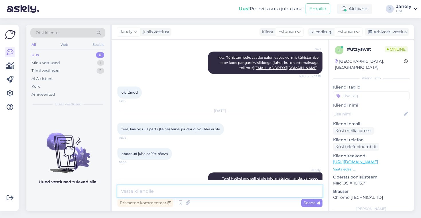
scroll to position [265, 0]
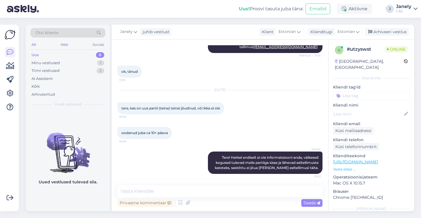
click at [30, 12] on img at bounding box center [23, 9] width 32 height 18
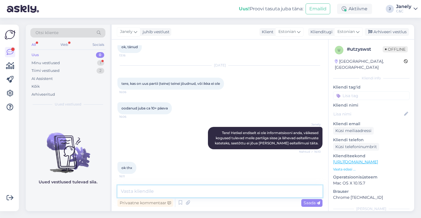
click at [149, 189] on textarea at bounding box center [219, 191] width 205 height 12
type textarea "Palun! Kõike head"
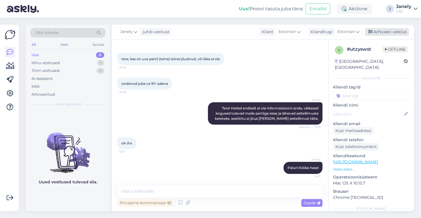
click at [387, 30] on div "Arhiveeri vestlus" at bounding box center [387, 32] width 44 height 8
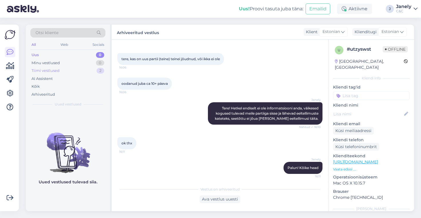
click at [77, 74] on div "Tiimi vestlused 2" at bounding box center [67, 71] width 75 height 8
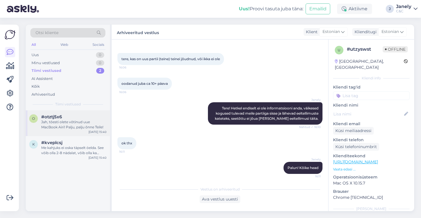
click at [88, 117] on div "#otztj5x6" at bounding box center [73, 116] width 65 height 5
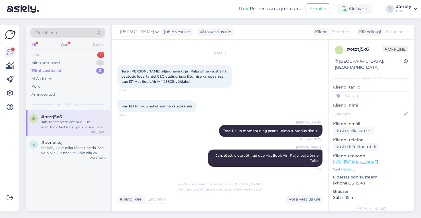
click at [78, 54] on div "Uus 1" at bounding box center [67, 55] width 75 height 8
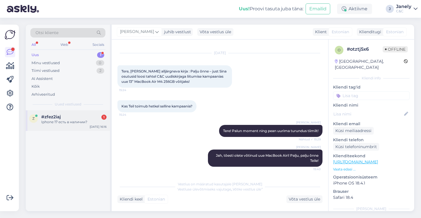
click at [85, 116] on div "#zfez2iaj 1" at bounding box center [73, 116] width 65 height 5
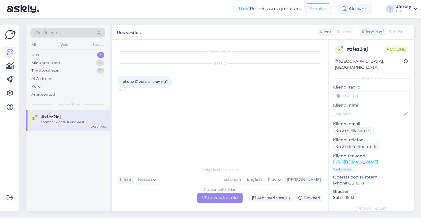
click at [220, 198] on div "Russian to Estonian Võta vestlus üle" at bounding box center [219, 198] width 45 height 10
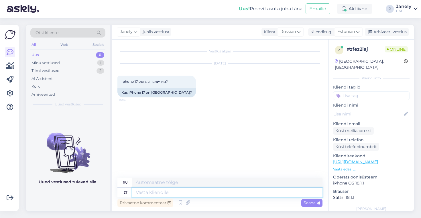
click at [184, 191] on textarea at bounding box center [227, 193] width 190 height 10
type textarea "Tere""
type textarea "Привет""
type textarea "Tere! E"
type textarea "Привет!"
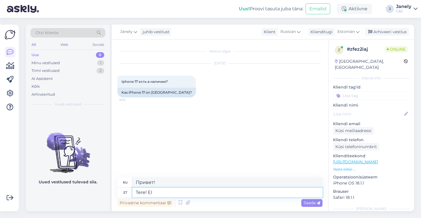
type textarea "Tere! EI o"
type textarea "Привет! НЕТ"
type textarea "Tere! E"
type textarea "Привет!"
type textarea "Tere! Ei o"
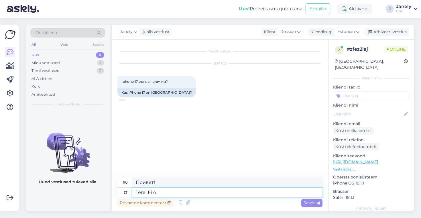
type textarea "Привет! Нет."
type textarea "Tere! Ei ole"
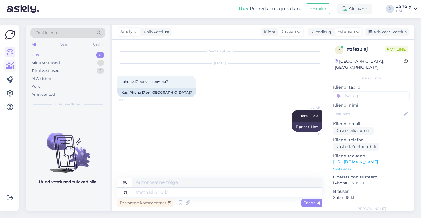
click at [12, 64] on icon at bounding box center [10, 65] width 8 height 7
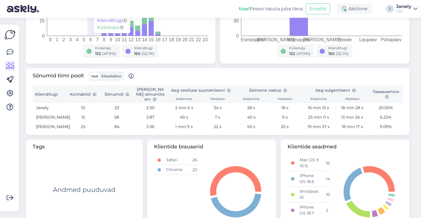
scroll to position [167, 0]
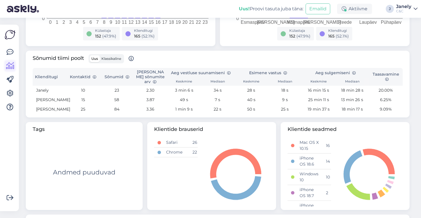
click at [8, 64] on icon at bounding box center [10, 65] width 8 height 7
click at [11, 49] on icon at bounding box center [10, 52] width 7 height 7
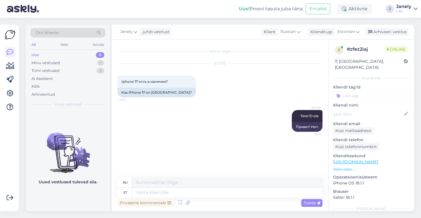
click at [80, 178] on figure "Uued vestlused tulevad siia." at bounding box center [68, 155] width 84 height 67
click at [67, 124] on img at bounding box center [68, 148] width 84 height 52
click at [71, 60] on div "Minu vestlused 1" at bounding box center [67, 63] width 75 height 8
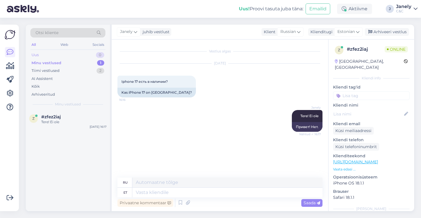
click at [67, 55] on div "Uus 0" at bounding box center [67, 55] width 75 height 8
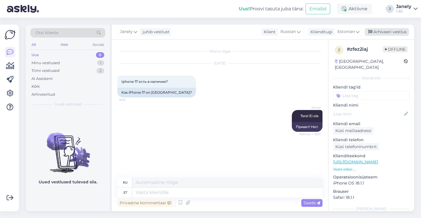
click at [396, 33] on div "Arhiveeri vestlus" at bounding box center [387, 32] width 44 height 8
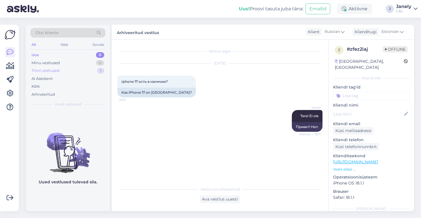
click at [71, 68] on div "Tiimi vestlused 1" at bounding box center [67, 71] width 75 height 8
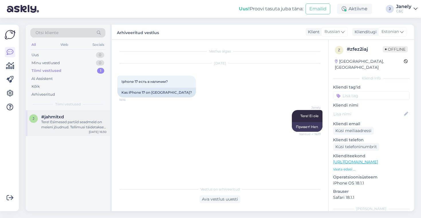
click at [86, 121] on div "Tere! Esimesed partiid seadmeid on meieni jõudnud. Tellimusi täidetakse virtuaa…" at bounding box center [73, 124] width 65 height 10
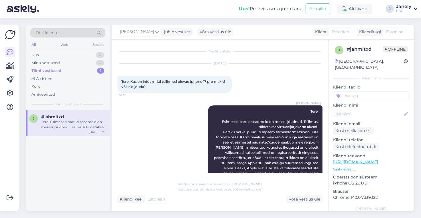
scroll to position [54, 0]
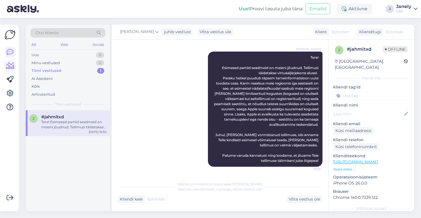
click at [12, 69] on icon at bounding box center [10, 65] width 8 height 7
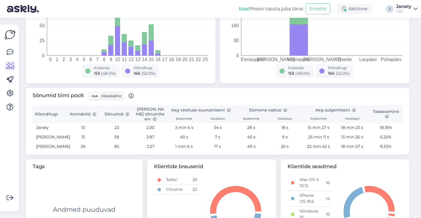
scroll to position [148, 0]
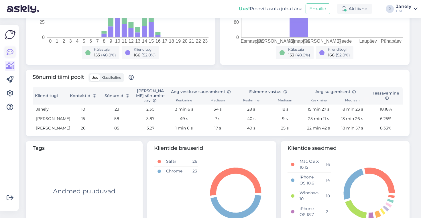
click at [8, 56] on link at bounding box center [10, 52] width 10 height 10
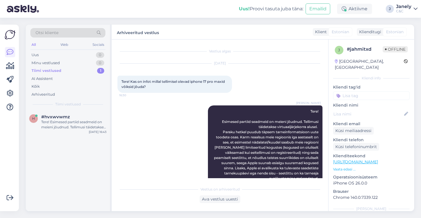
scroll to position [49, 0]
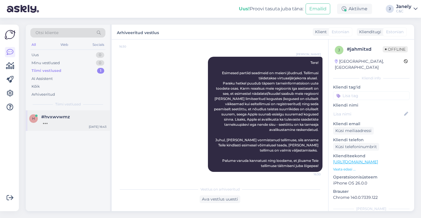
click at [57, 117] on span "#hvxwvwmz" at bounding box center [55, 116] width 29 height 5
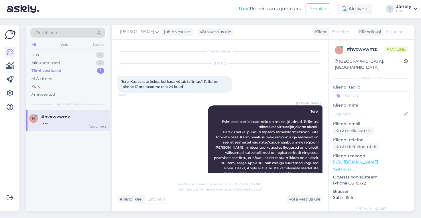
scroll to position [54, 0]
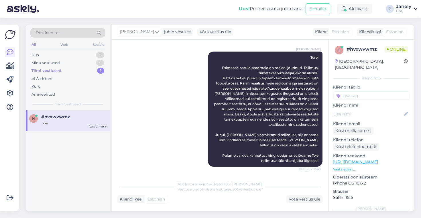
click at [21, 198] on div "Võimalused Veendu, et Askly loob sulle väärtust. Sulge Ühenda FB ja IG sõnumid …" at bounding box center [11, 118] width 22 height 200
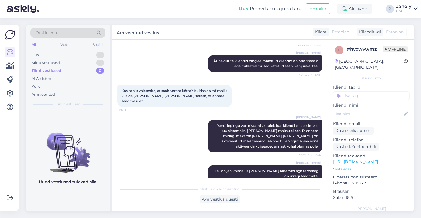
scroll to position [297, 0]
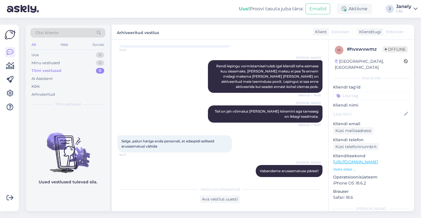
click at [77, 135] on img at bounding box center [68, 148] width 84 height 52
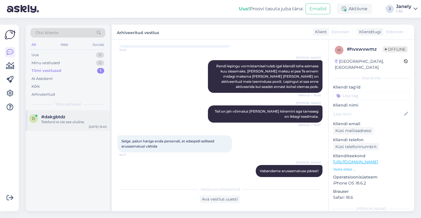
click at [83, 121] on div "Telefonil ei ole see oluline." at bounding box center [73, 121] width 65 height 5
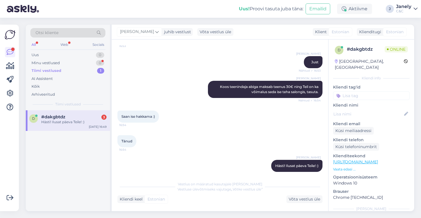
scroll to position [139, 0]
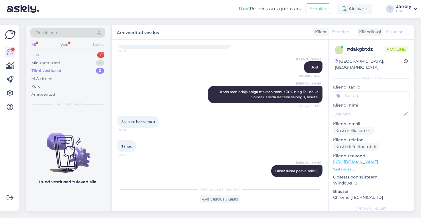
click at [57, 52] on div "Uus 1" at bounding box center [67, 55] width 75 height 8
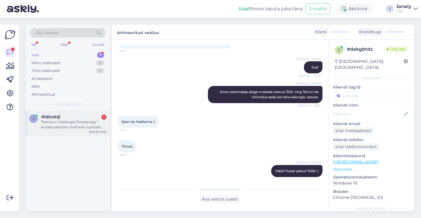
click at [88, 129] on div "Tere kuu Challenges Fitness app kuidas oktoobri chall end uuendab see ei tekki …" at bounding box center [73, 124] width 65 height 10
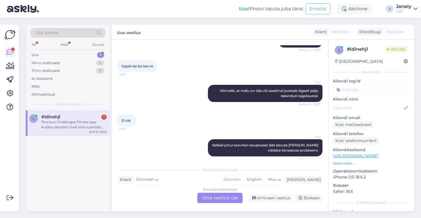
scroll to position [550, 0]
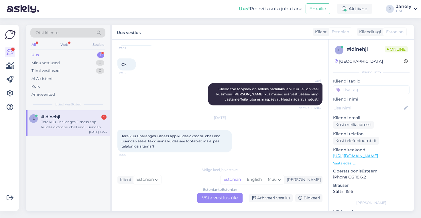
click at [89, 153] on div "l #ldinehjl 1 Tere kuu Challenges Fitness app kuidas oktoobri chall end uuendab…" at bounding box center [68, 160] width 84 height 101
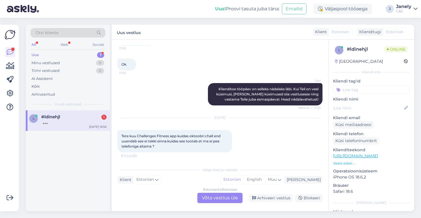
click at [68, 149] on div "l #ldinehjl 1 [DATE] 16:56" at bounding box center [68, 160] width 84 height 101
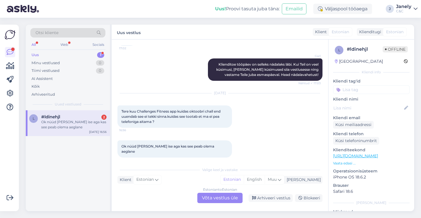
click at [210, 10] on div "Uus! Proovi tasuta [PERSON_NAME]: Emailid Väljaspool tööaega J Janely C&C" at bounding box center [210, 9] width 421 height 18
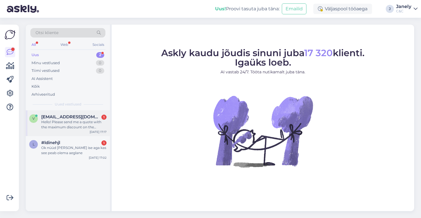
click at [89, 127] on div "Hello! Please send me a quote with the maximum discount on the following set: i…" at bounding box center [73, 124] width 65 height 10
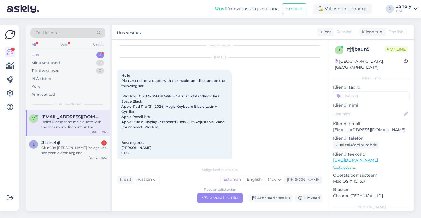
scroll to position [5, 0]
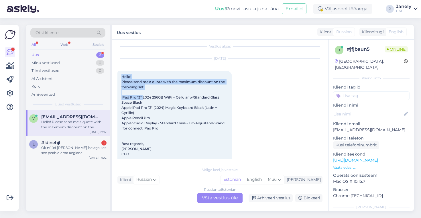
drag, startPoint x: 122, startPoint y: 75, endPoint x: 143, endPoint y: 96, distance: 29.4
click at [143, 96] on span "Hello! Please send me a quote with the maximum discount on the following set: i…" at bounding box center [173, 130] width 104 height 113
click at [177, 80] on span "Hello! Please send me a quote with the maximum discount on the following set: i…" at bounding box center [173, 130] width 104 height 113
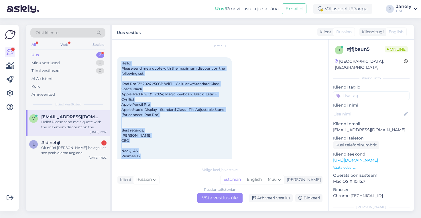
scroll to position [44, 0]
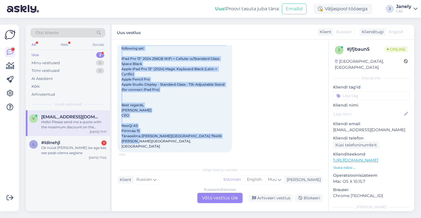
drag, startPoint x: 122, startPoint y: 75, endPoint x: 178, endPoint y: 147, distance: 91.2
click at [178, 147] on div "Hello! Please send me a quote with the maximum discount on the following set: i…" at bounding box center [174, 92] width 115 height 120
copy span "Hello! Please send me a quote with the maximum discount on the following set: i…"
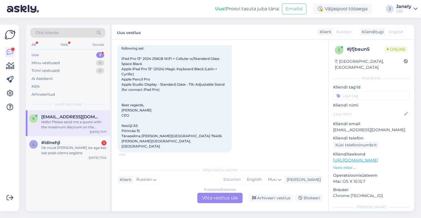
click at [222, 198] on div "Russian to Estonian Võta vestlus üle" at bounding box center [219, 198] width 45 height 10
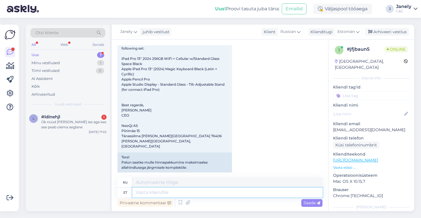
click at [194, 194] on textarea at bounding box center [227, 193] width 190 height 10
type textarea "Hello !"
type textarea "Привет"
type textarea "Hello !"
type textarea "Привет!"
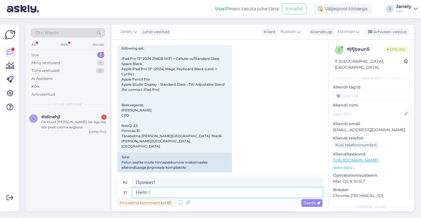
type textarea "Hello"
type textarea "Привет"
type textarea "Hello! I"
type textarea "Привет!"
type textarea "Hello! I"
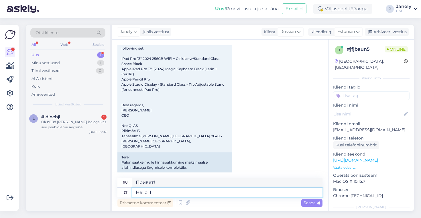
type textarea "Привет! Я"
type textarea "Hello! I need an"
type textarea "Привет! Мне нужно"
type textarea "Hello! I need an e"
type textarea "Привет! Мне нужен"
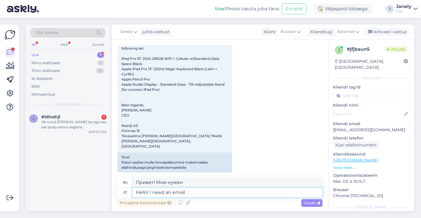
type textarea "Hello! I need an email a"
type textarea "Здравствуйте! Мне нужен адрес электронной почты."
type textarea "Hello! I need an email aadress where to"
type textarea "Здравствуйте! Мне нужен адрес электронной почты, где"
type textarea "Hello! I need an email aadress where to s"
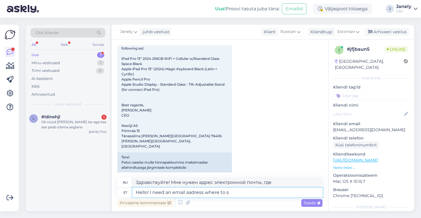
type textarea "Здравствуйте! Мне нужен адрес электронной почты, куда можно отправить"
type textarea "Hello! I need an email aadress where to send a offer"
type textarea "Здравствуйте! Мне нужен адрес электронной почты, на который можно отправить пре…"
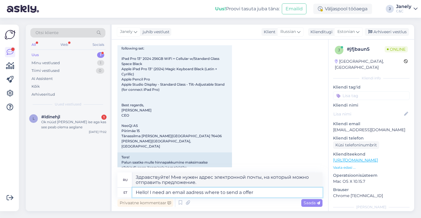
click at [243, 191] on textarea "Hello! I need an email aadress where to send a offer" at bounding box center [227, 193] width 190 height 10
type textarea "Hello! I need an email aadress where to send an offer"
click at [306, 204] on span "Saada" at bounding box center [311, 202] width 17 height 5
click at [314, 209] on div "Vestlus algas Oct 1 2025 Hello! Please send me a quote with the maximum discoun…" at bounding box center [220, 125] width 216 height 171
click at [314, 204] on span "Saada" at bounding box center [311, 202] width 17 height 5
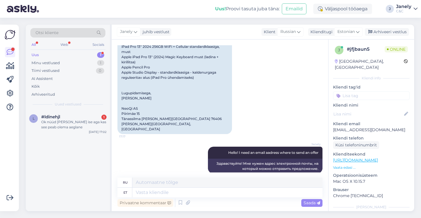
scroll to position [187, 0]
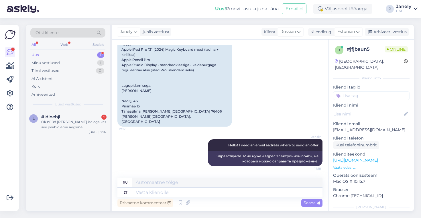
click at [88, 173] on div "l #ldinehjl 1 Ok nüüd tuli ise aga kas see peab olema aeglane Oct 1 17:02" at bounding box center [68, 160] width 84 height 101
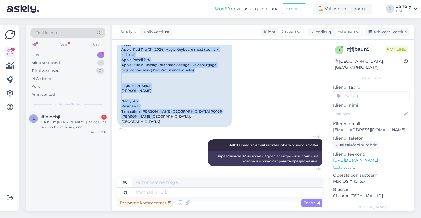
drag, startPoint x: 122, startPoint y: 65, endPoint x: 193, endPoint y: 123, distance: 91.6
click at [193, 123] on div "Tere! Palun saatke mulle hinnapakkumine maksimaalse allahindlusega järgmisele k…" at bounding box center [174, 70] width 115 height 113
copy div "Tere! Palun saatke mulle hinnapakkumine maksimaalse allahindlusega järgmisele k…"
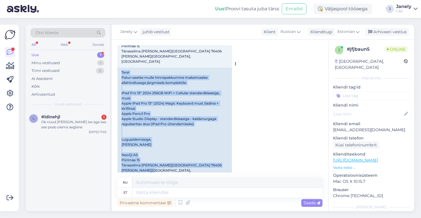
scroll to position [108, 0]
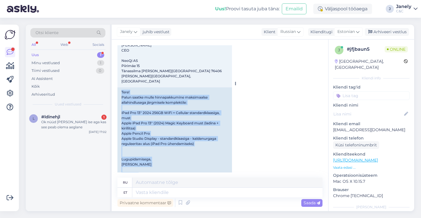
click at [224, 125] on div "Tere! Palun saatke mulle hinnapakkumine maksimaalse allahindlusega järgmisele k…" at bounding box center [174, 143] width 115 height 113
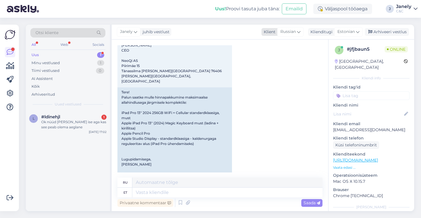
click at [290, 33] on span "Russian" at bounding box center [287, 32] width 15 height 6
type input "eng"
click at [275, 60] on link "English" at bounding box center [282, 57] width 63 height 9
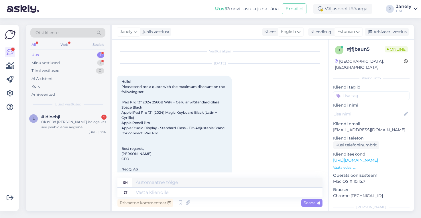
scroll to position [222, 0]
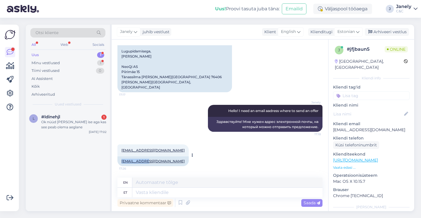
drag, startPoint x: 148, startPoint y: 160, endPoint x: 123, endPoint y: 161, distance: 25.2
click at [122, 161] on div "vf@neoqi.com" at bounding box center [152, 161] width 71 height 10
copy link "vf@neoqi.com"
click at [148, 192] on textarea at bounding box center [227, 193] width 190 height 10
type textarea "A"
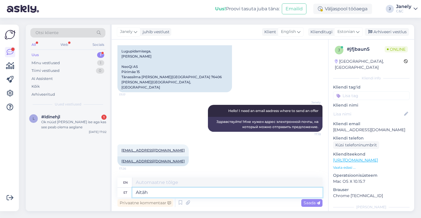
type textarea "Aitäh"
type textarea "Thank you"
type textarea "Aitäh, a"
type textarea "Thank you,"
type textarea "Aitäh, anname t"
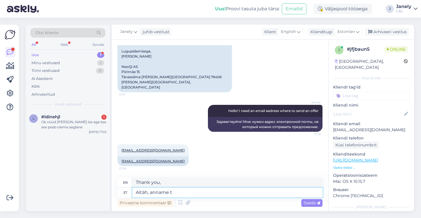
type textarea "Thank you, we will give"
type textarea "Aitäh, anname teate e"
type textarea "Thank you, we'll let you know."
type textarea "Aitäh, anname teate edasi"
type textarea "Thank you, we will pass on the message."
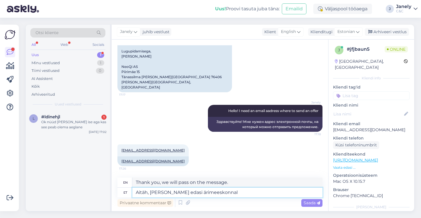
type textarea "Aitäh, anname teate edasi ärimeeskonnale"
type textarea "Thank you, we will pass the message on to the business team."
type textarea "Aitäh, anname teate edasi ärimeeskonnale"
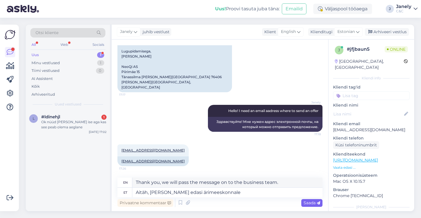
click at [308, 205] on div "Saada" at bounding box center [311, 203] width 21 height 8
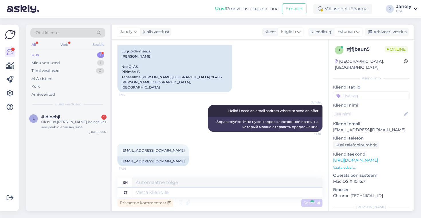
scroll to position [261, 0]
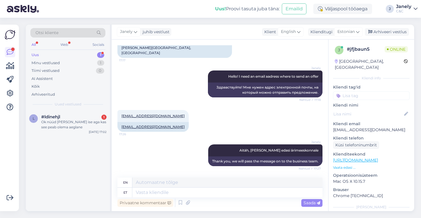
click at [86, 170] on div "l #ldinehjl 1 Ok nüüd tuli ise aga kas see peab olema aeglane Oct 1 17:02" at bounding box center [68, 160] width 84 height 101
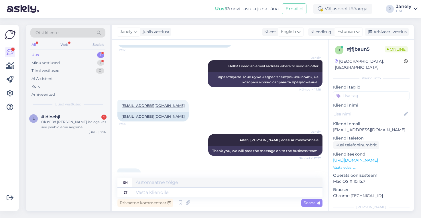
scroll to position [295, 0]
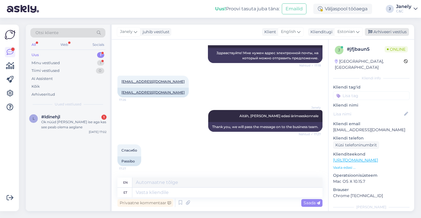
click at [373, 33] on div "Arhiveeri vestlus" at bounding box center [387, 32] width 44 height 8
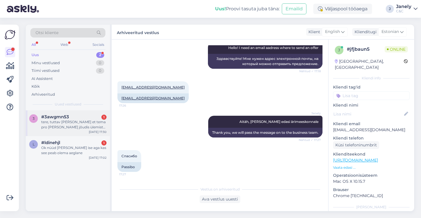
click at [80, 126] on div "tere, tuttav sai kõne et tema pro max sinine jõudis ùlemiste salongi. Tema seda…" at bounding box center [73, 124] width 65 height 10
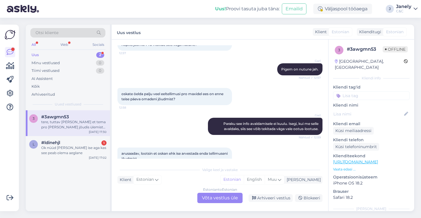
scroll to position [500, 0]
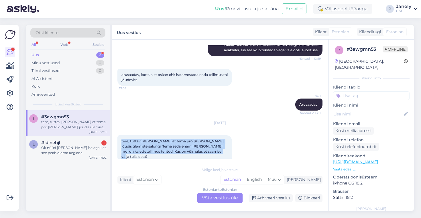
drag, startPoint x: 121, startPoint y: 136, endPoint x: 219, endPoint y: 149, distance: 98.5
click at [219, 149] on div "tere, tuttav sai kõne et tema pro max sinine jõudis ùlemiste salongi. Tema seda…" at bounding box center [174, 148] width 115 height 27
copy span "tere, tuttav sai kõne et tema pro max sinine jõudis ùlemiste salongi. Tema seda…"
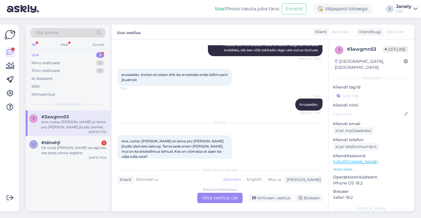
click at [76, 188] on div "3 #3awgmn53 tere, tuttav sai kõne et tema pro max sinine jõudis ùlemiste salong…" at bounding box center [68, 160] width 84 height 101
click at [85, 54] on div "Uus 2" at bounding box center [67, 55] width 75 height 8
